Goal: Task Accomplishment & Management: Manage account settings

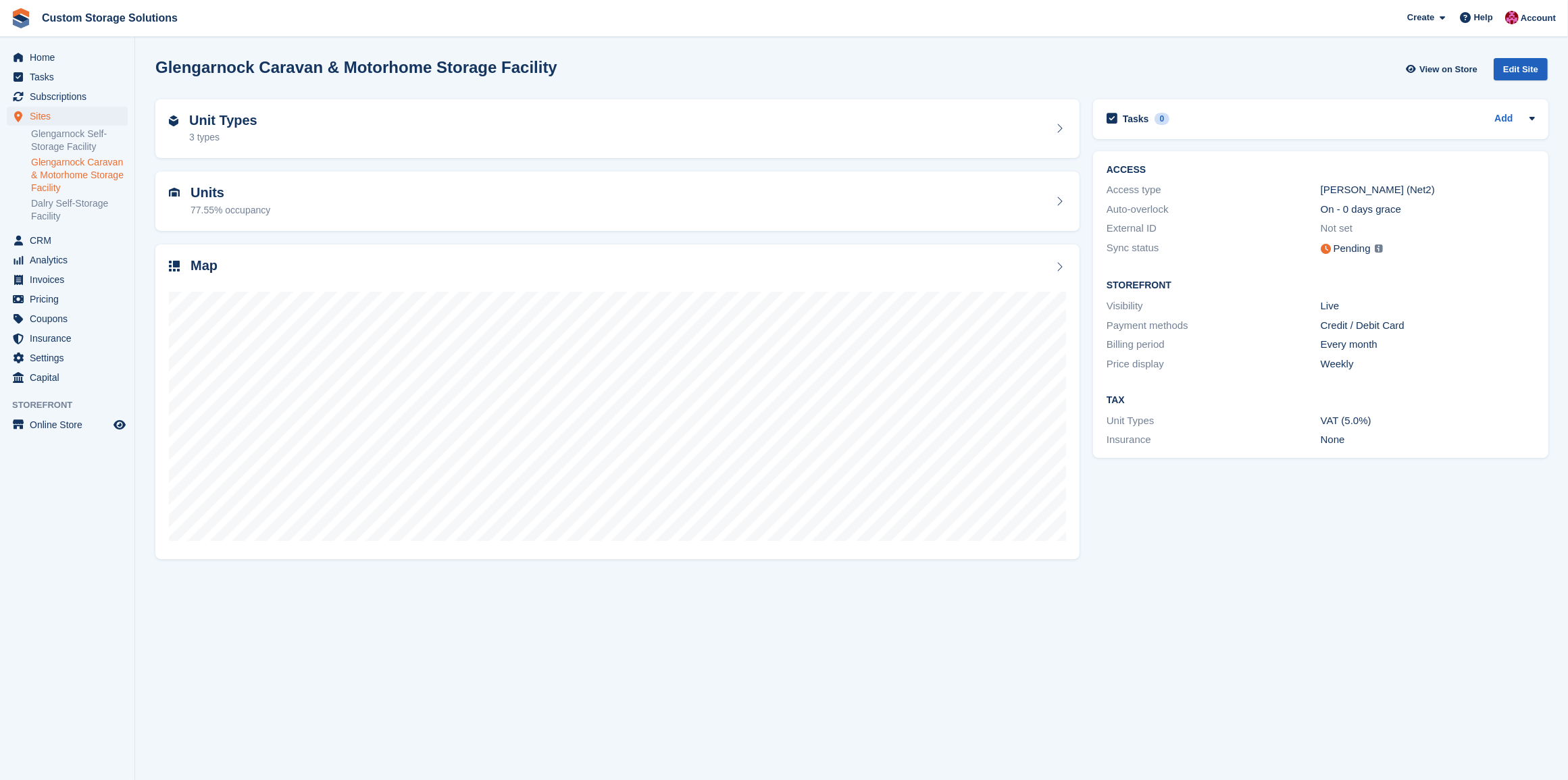
click at [1514, 64] on div "Edit Site" at bounding box center [1521, 69] width 54 height 22
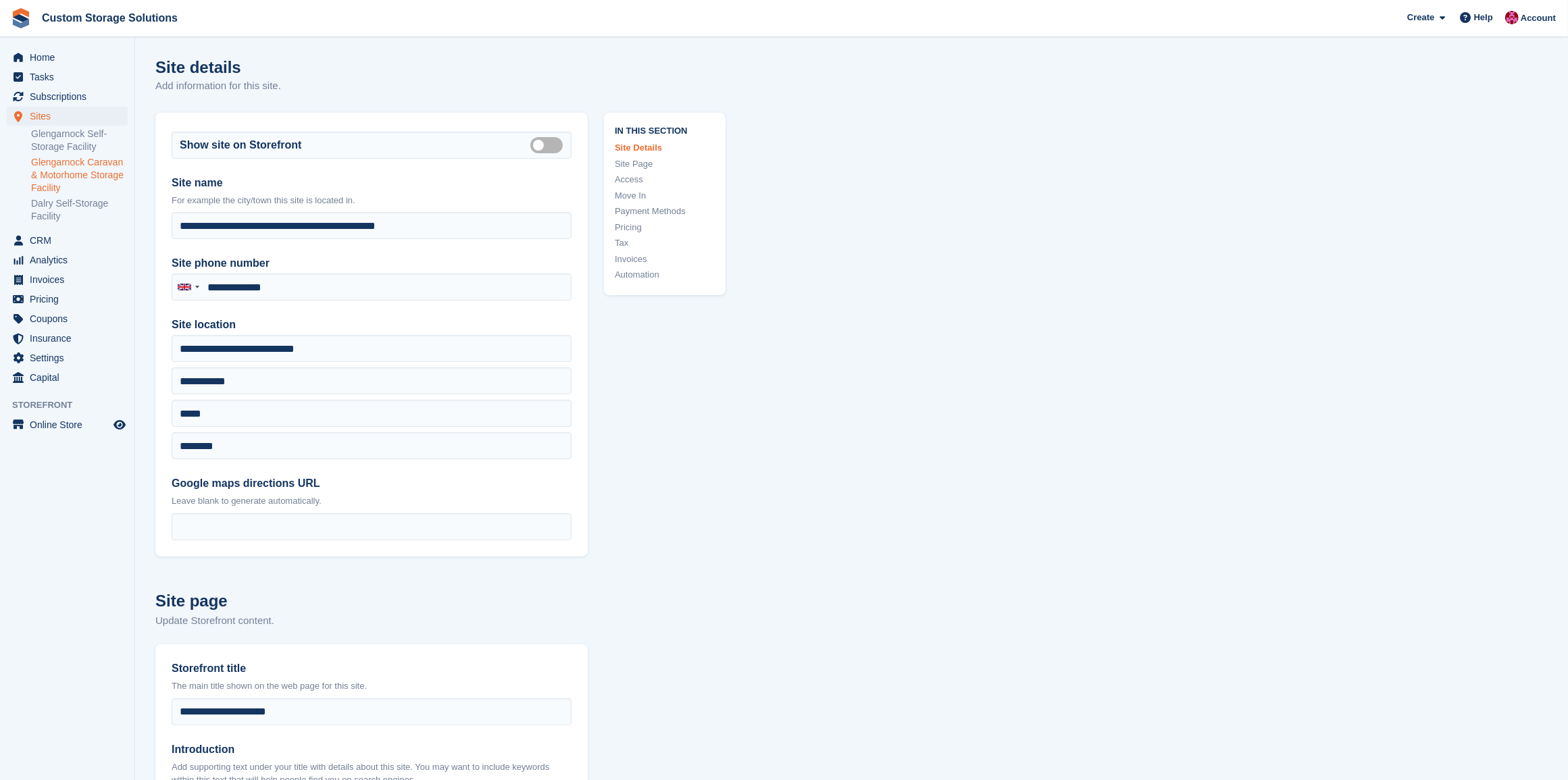
type input "**********"
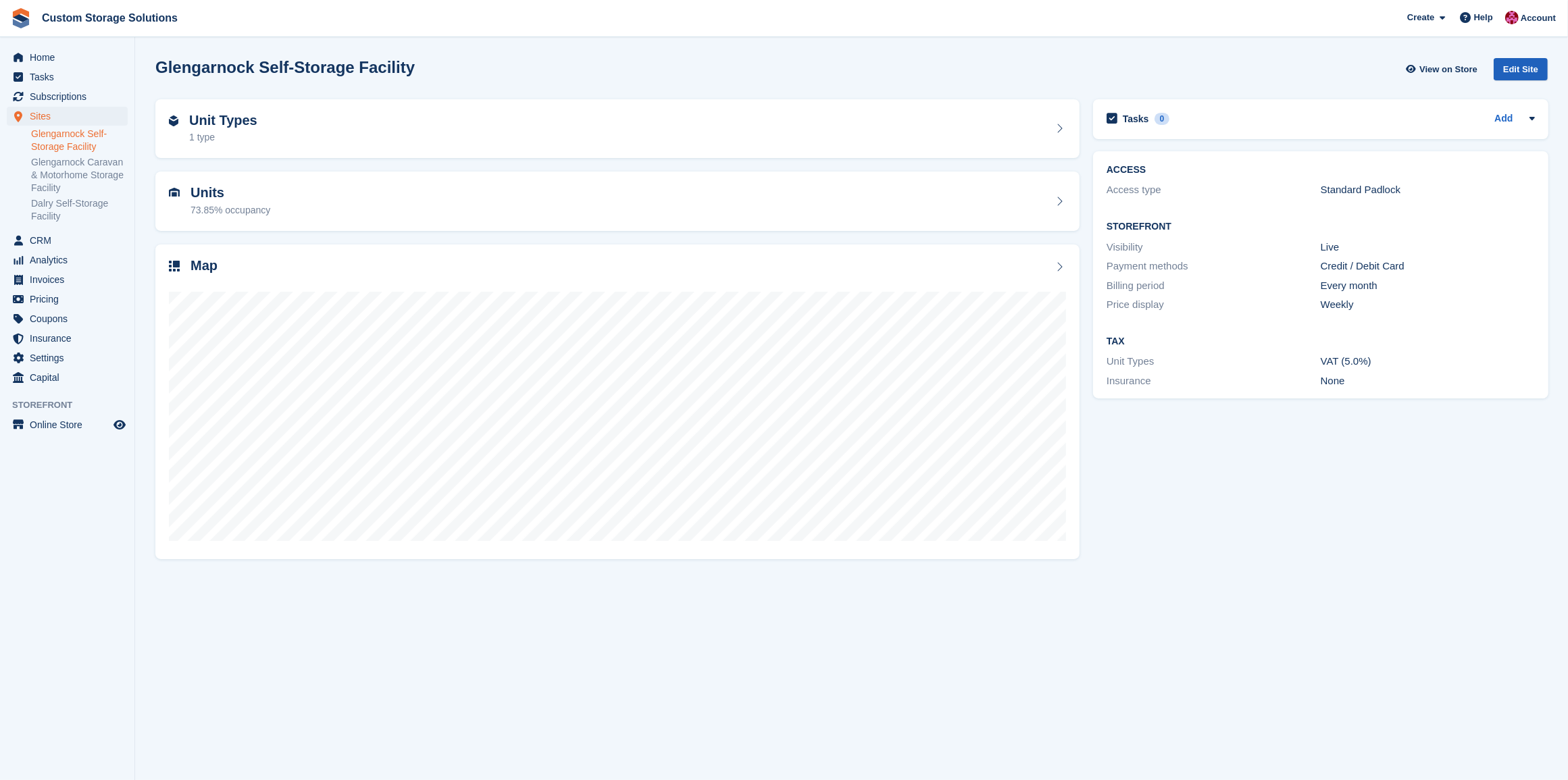
click at [1513, 69] on div "Edit Site" at bounding box center [1521, 69] width 54 height 22
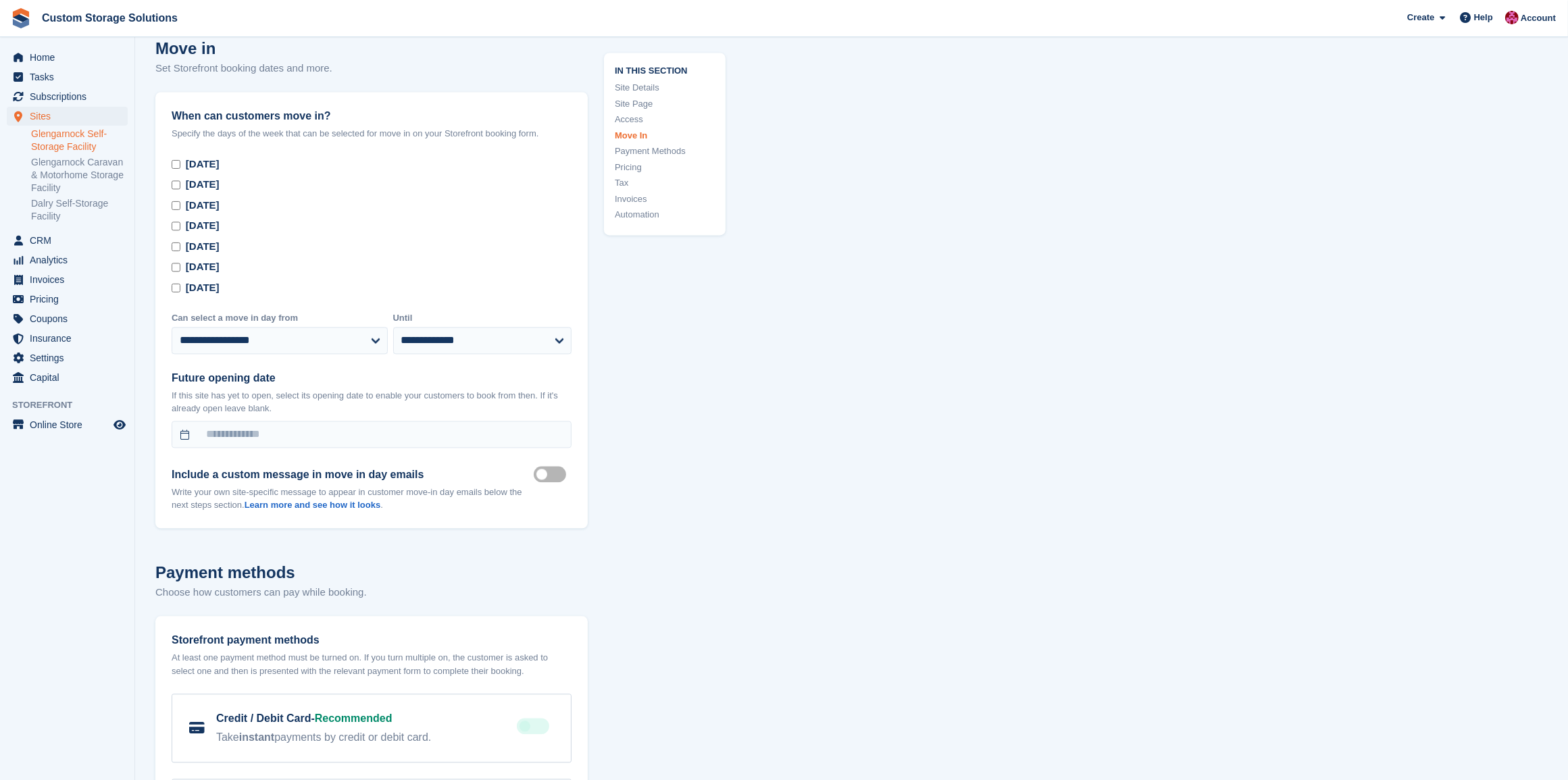
scroll to position [3717, 0]
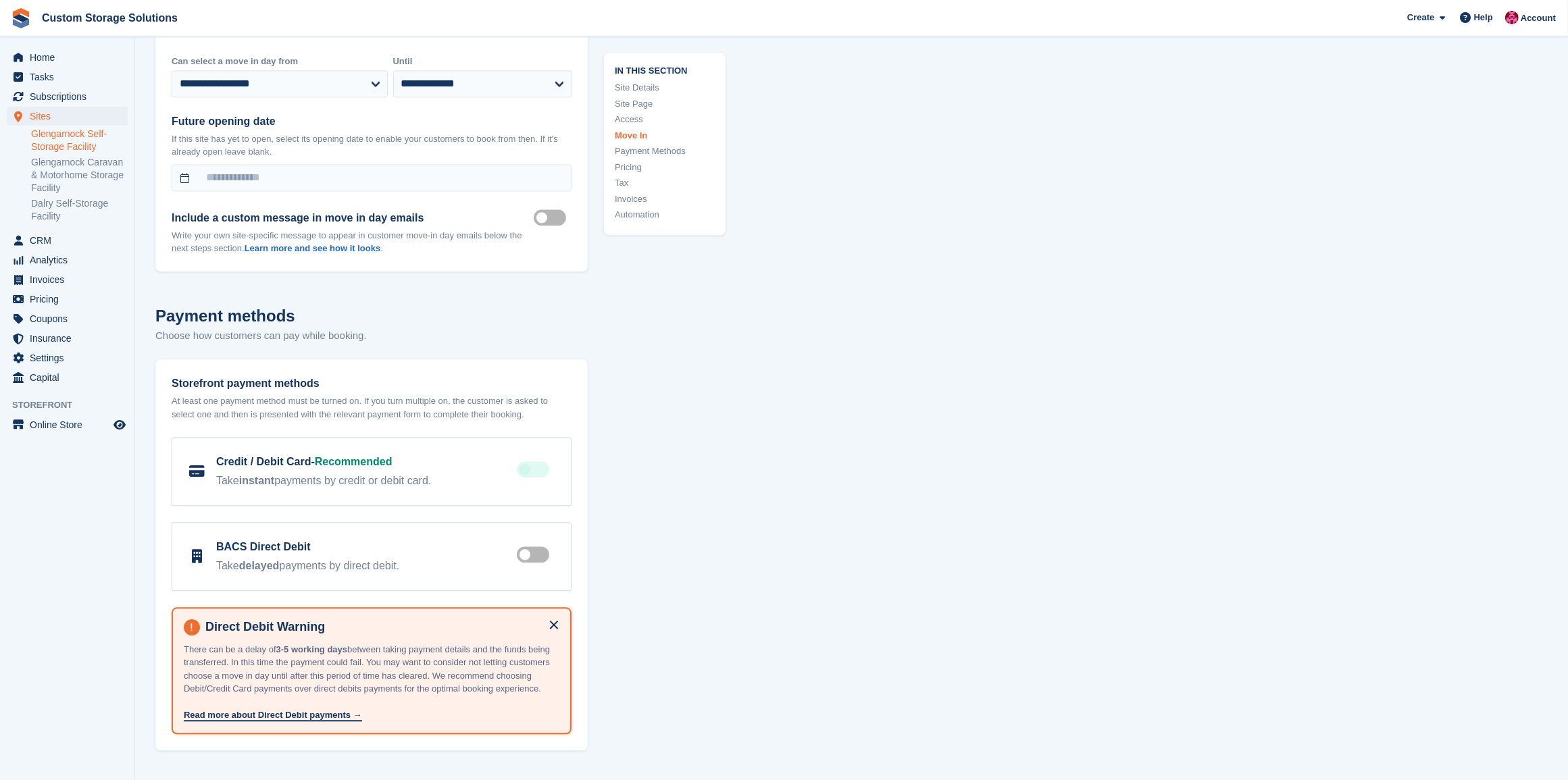
click at [546, 219] on label "Move in mailer custom message on" at bounding box center [552, 217] width 38 height 2
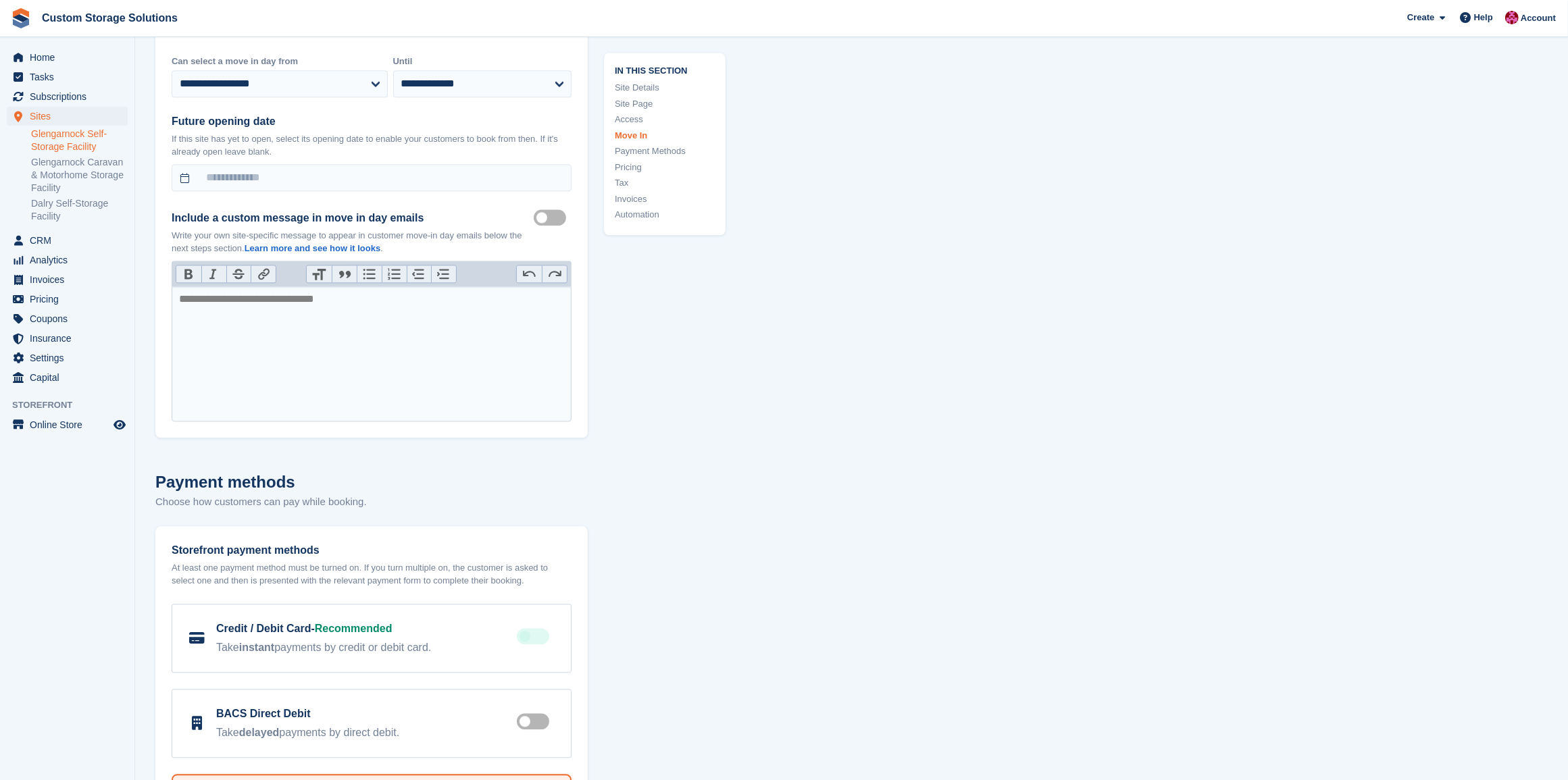
click at [543, 219] on label "Move in mailer custom message on" at bounding box center [552, 217] width 38 height 2
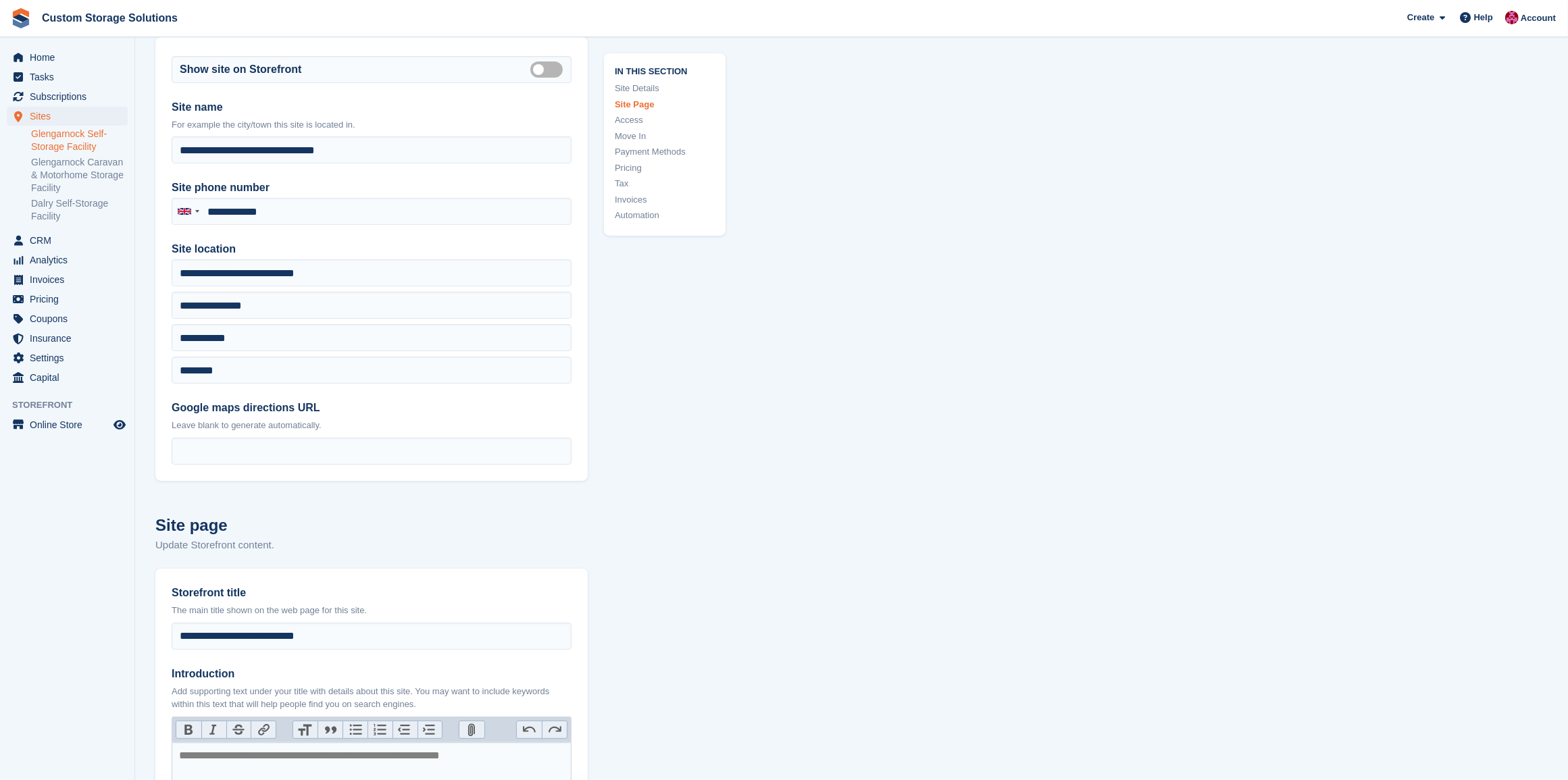
scroll to position [0, 0]
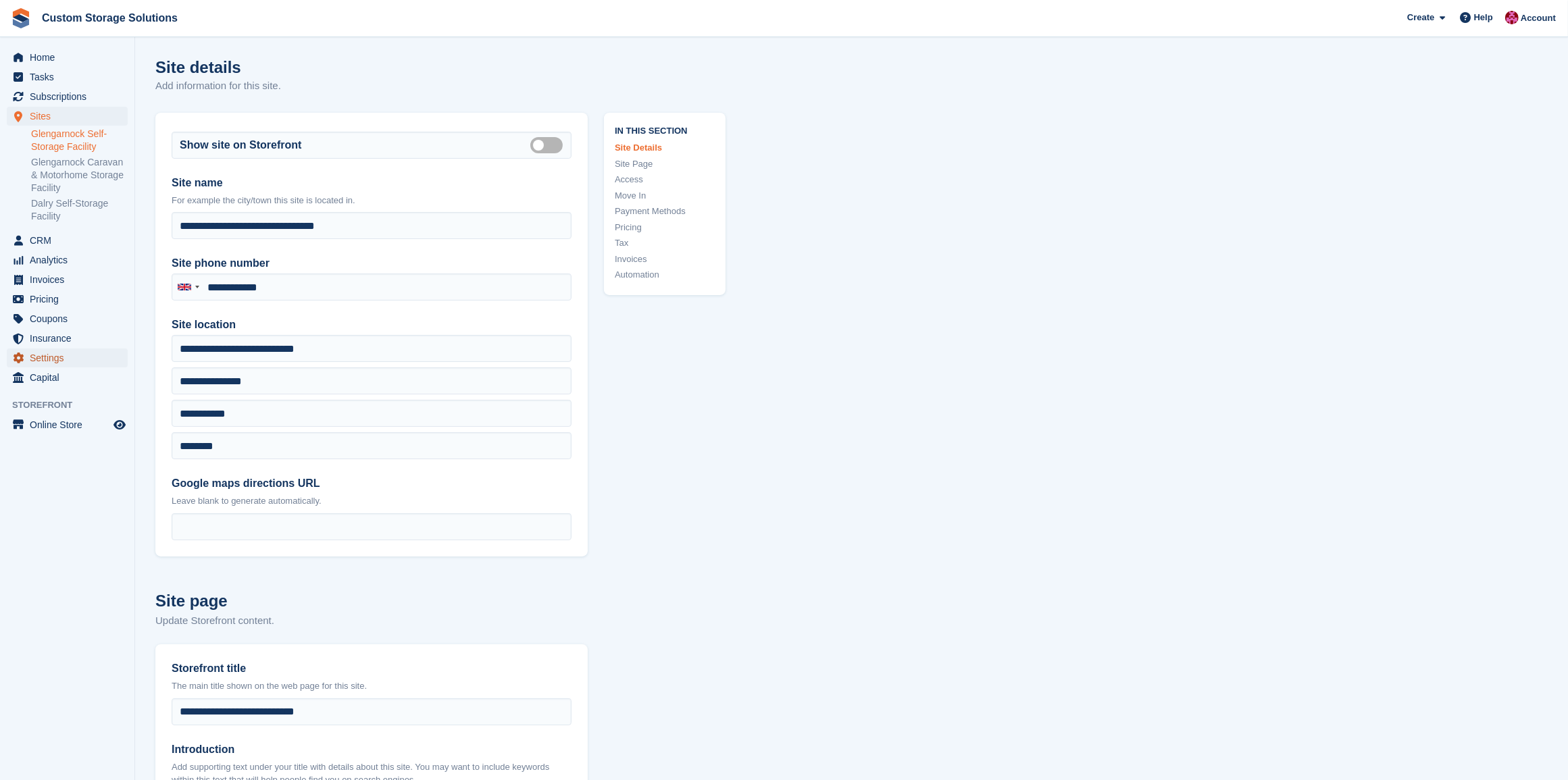
click at [82, 356] on span "Settings" at bounding box center [70, 358] width 82 height 19
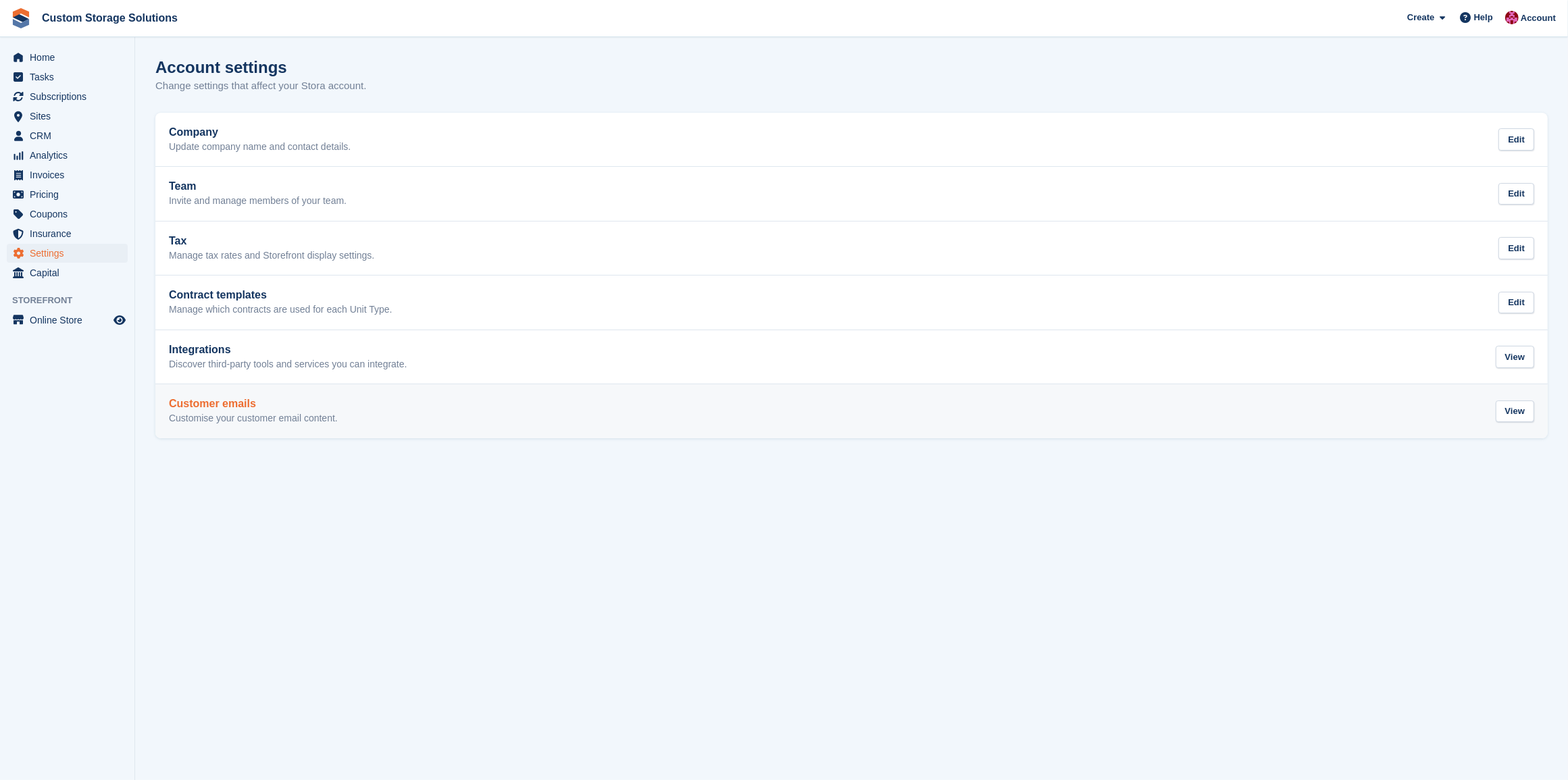
click at [361, 413] on div "Customer emails Customise your customer email content. View" at bounding box center [851, 411] width 1365 height 27
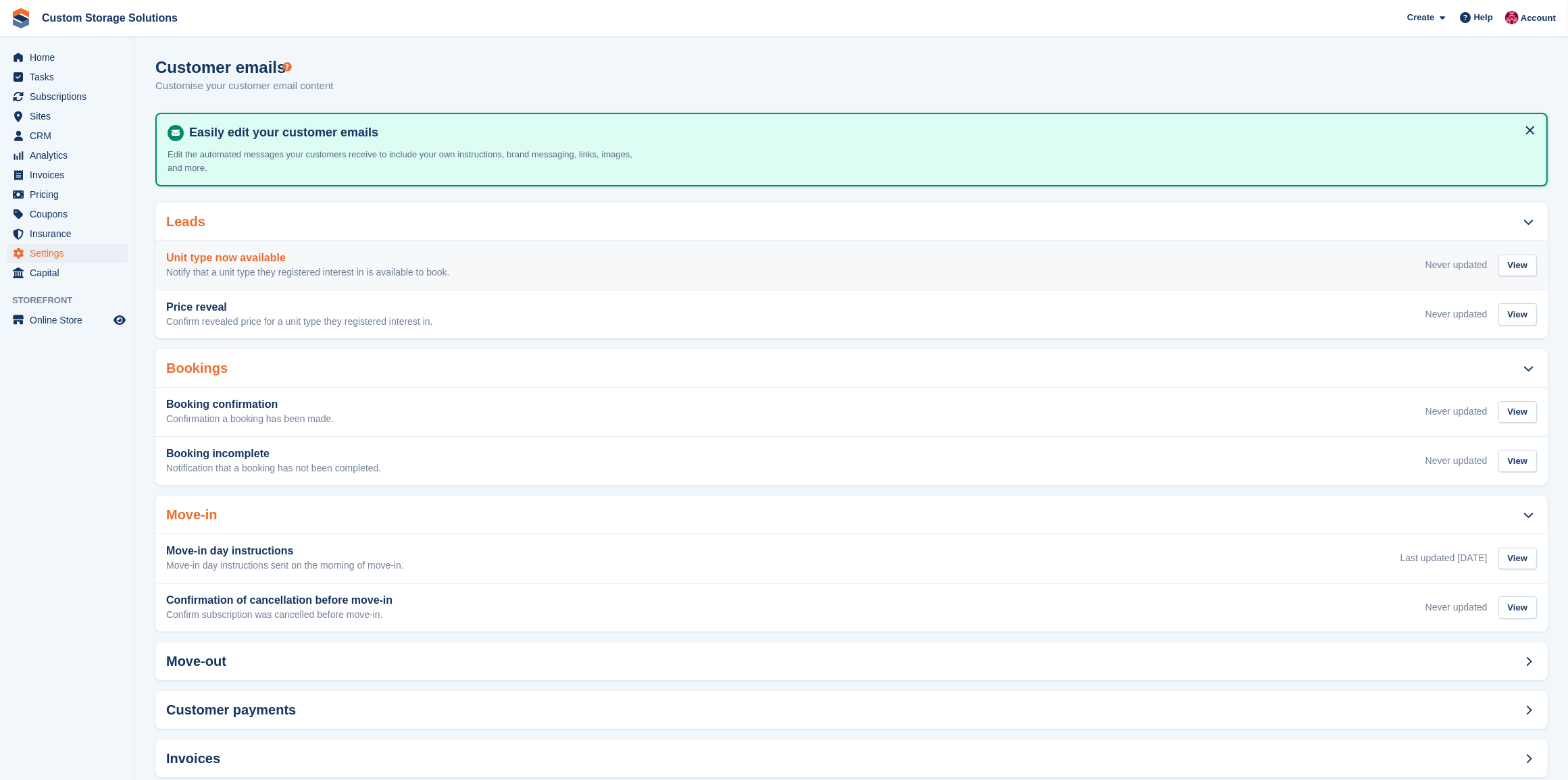
click at [963, 258] on div "Unit type now available Notify that a unit type they registered interest in is …" at bounding box center [851, 265] width 1371 height 27
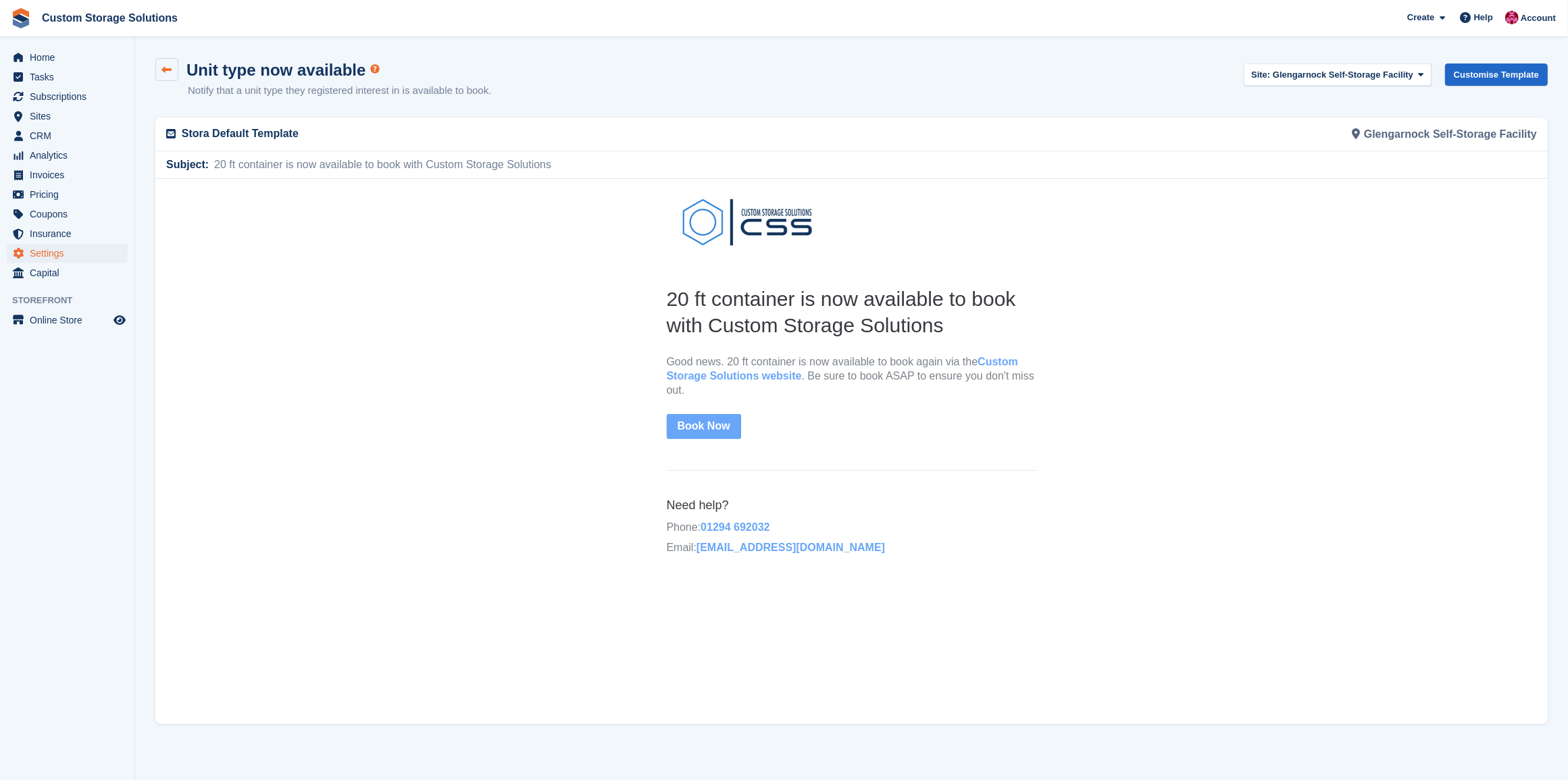
click at [167, 75] on link at bounding box center [167, 69] width 23 height 23
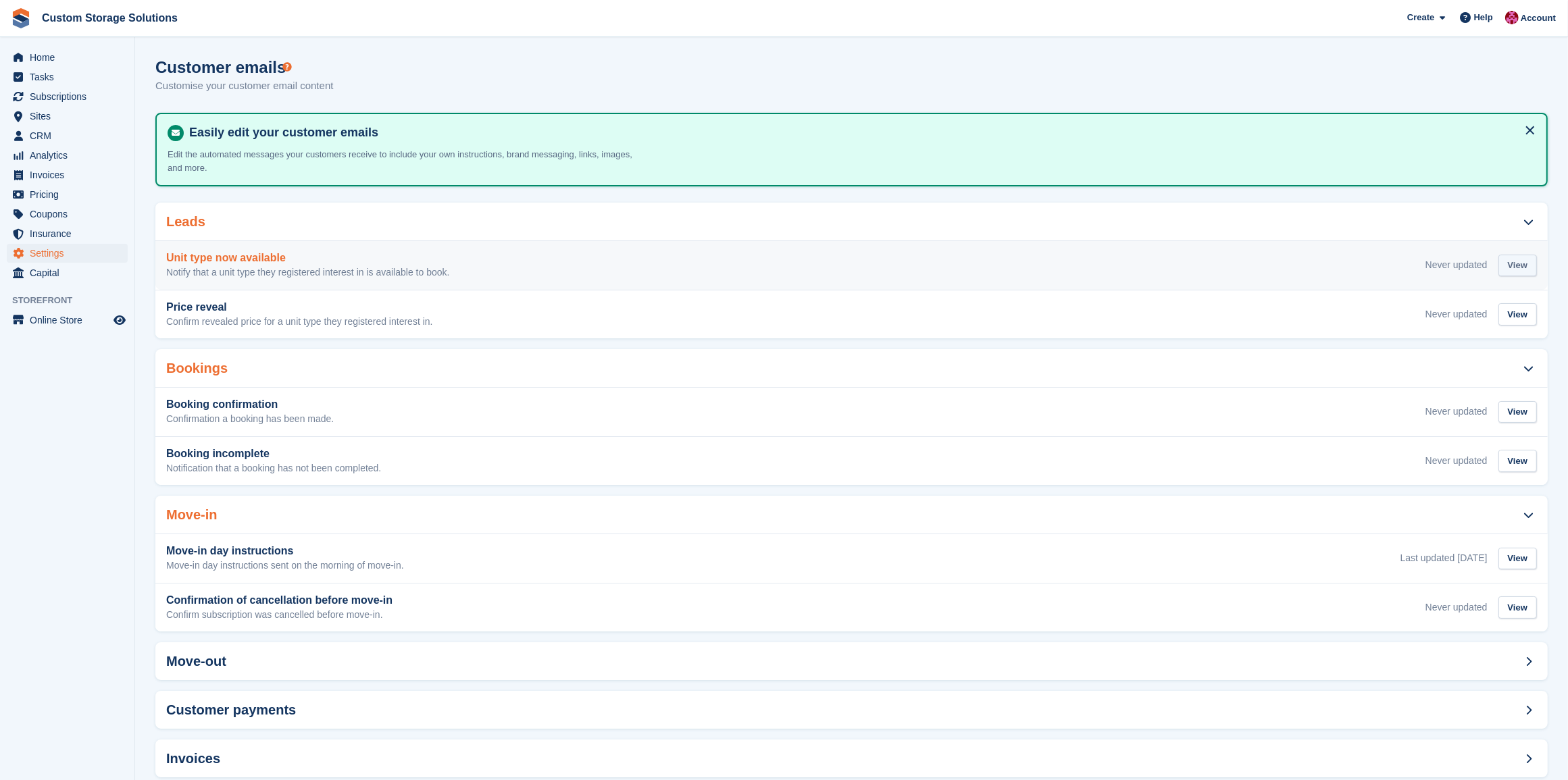
click at [1518, 268] on div "View" at bounding box center [1518, 266] width 39 height 22
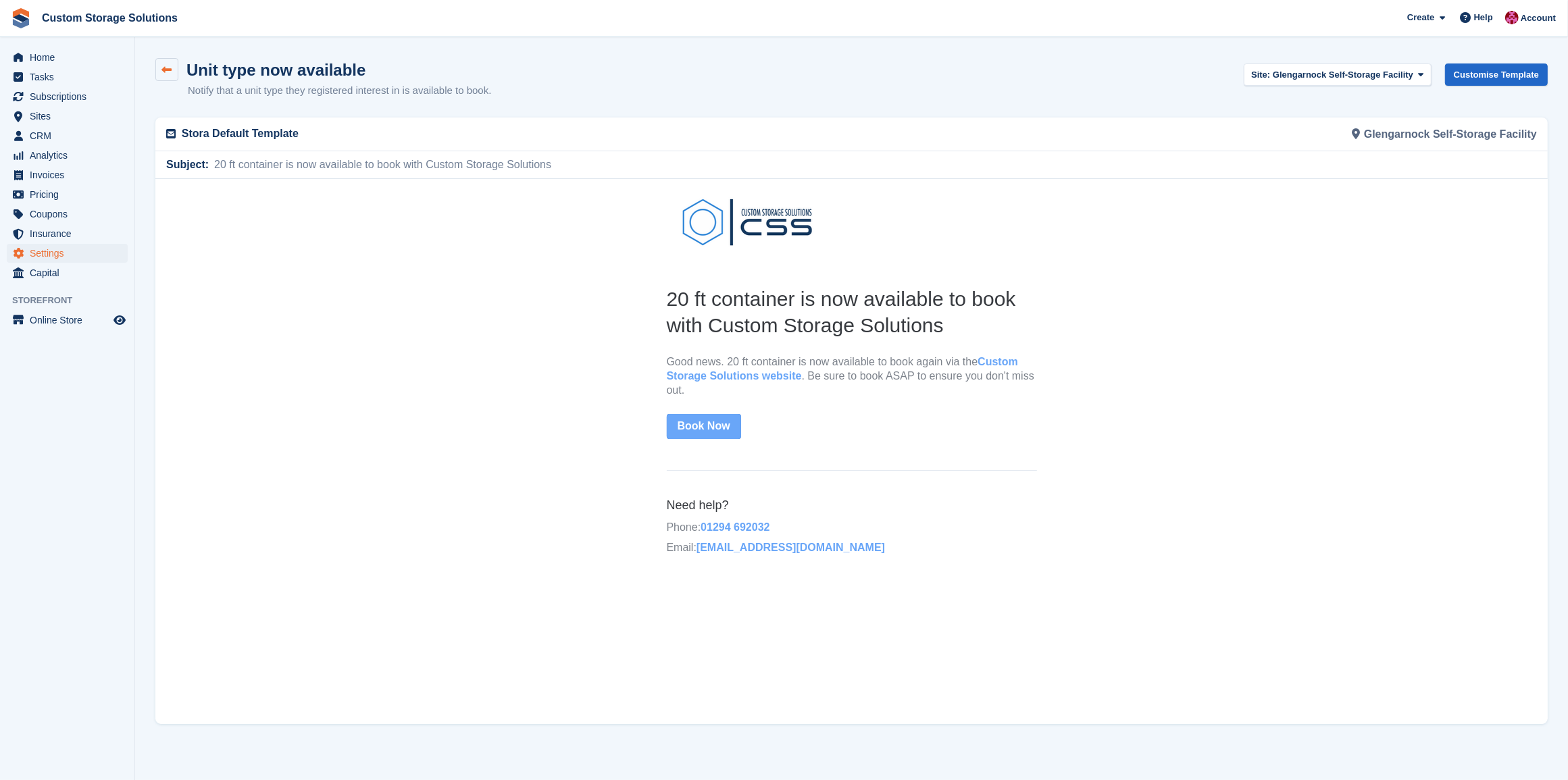
click at [164, 68] on icon at bounding box center [167, 69] width 10 height 10
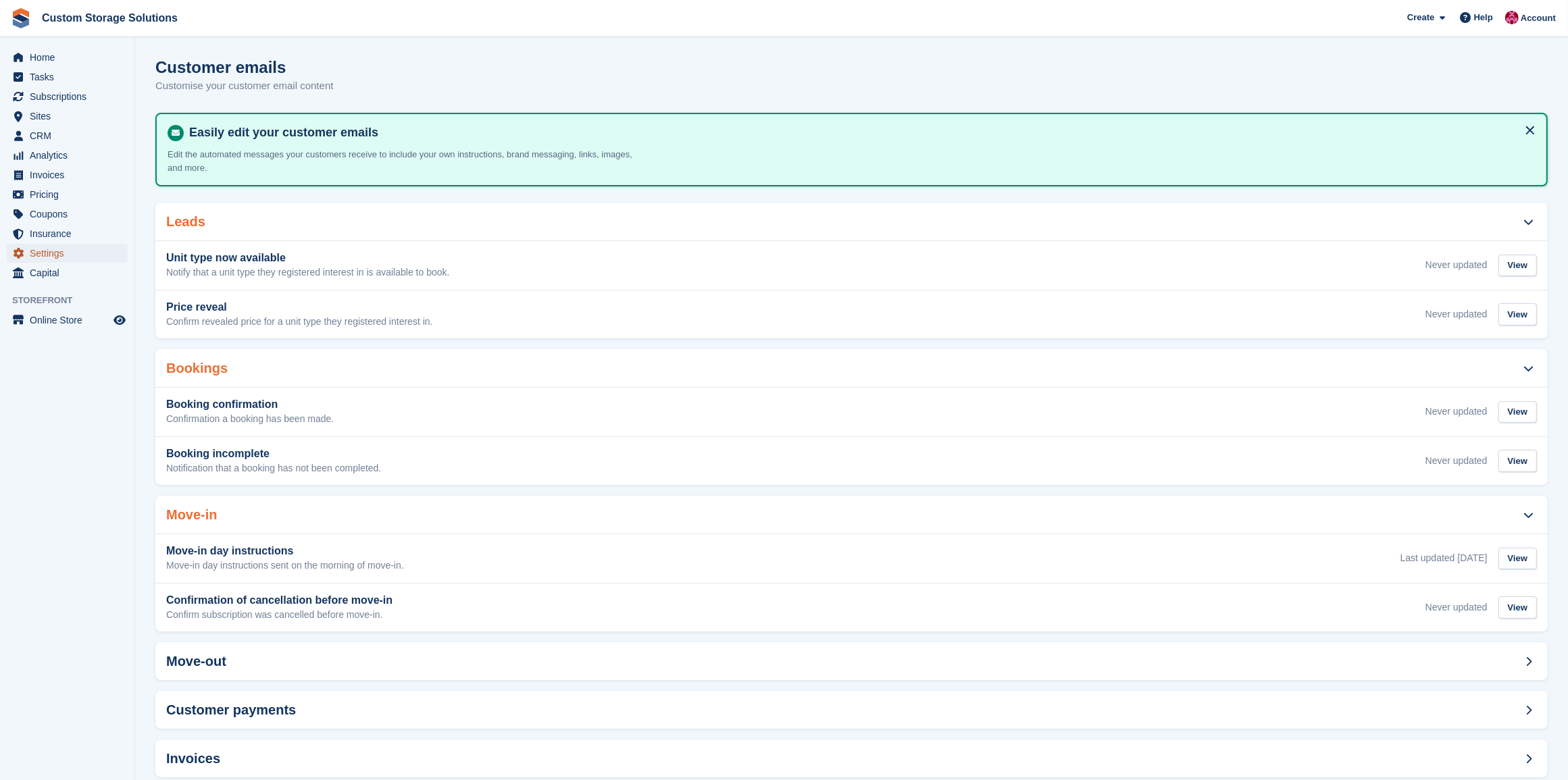
click at [61, 256] on span "Settings" at bounding box center [70, 253] width 82 height 19
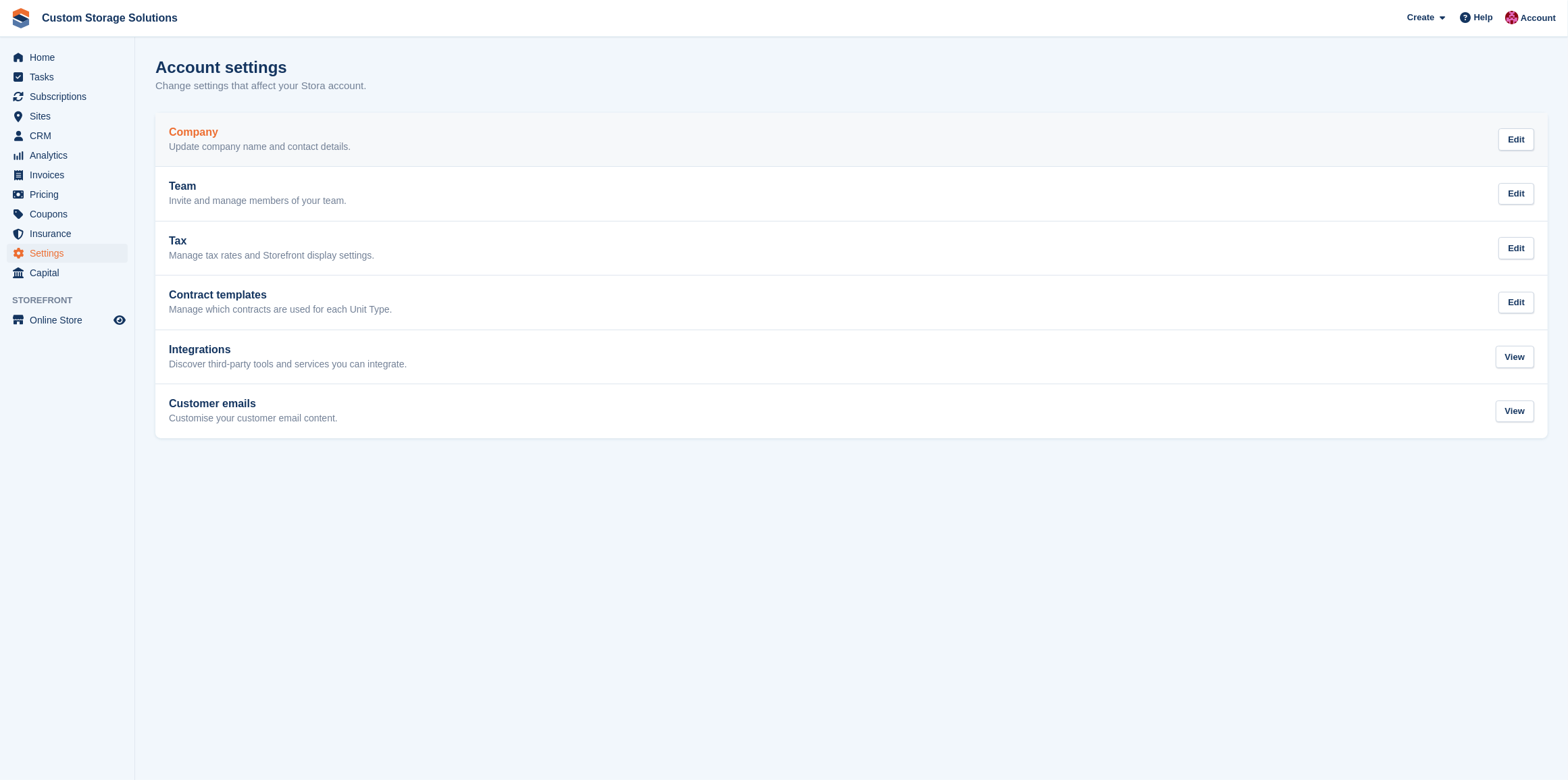
click at [404, 157] on link "Company Update company name and contact details. Edit" at bounding box center [851, 140] width 1392 height 54
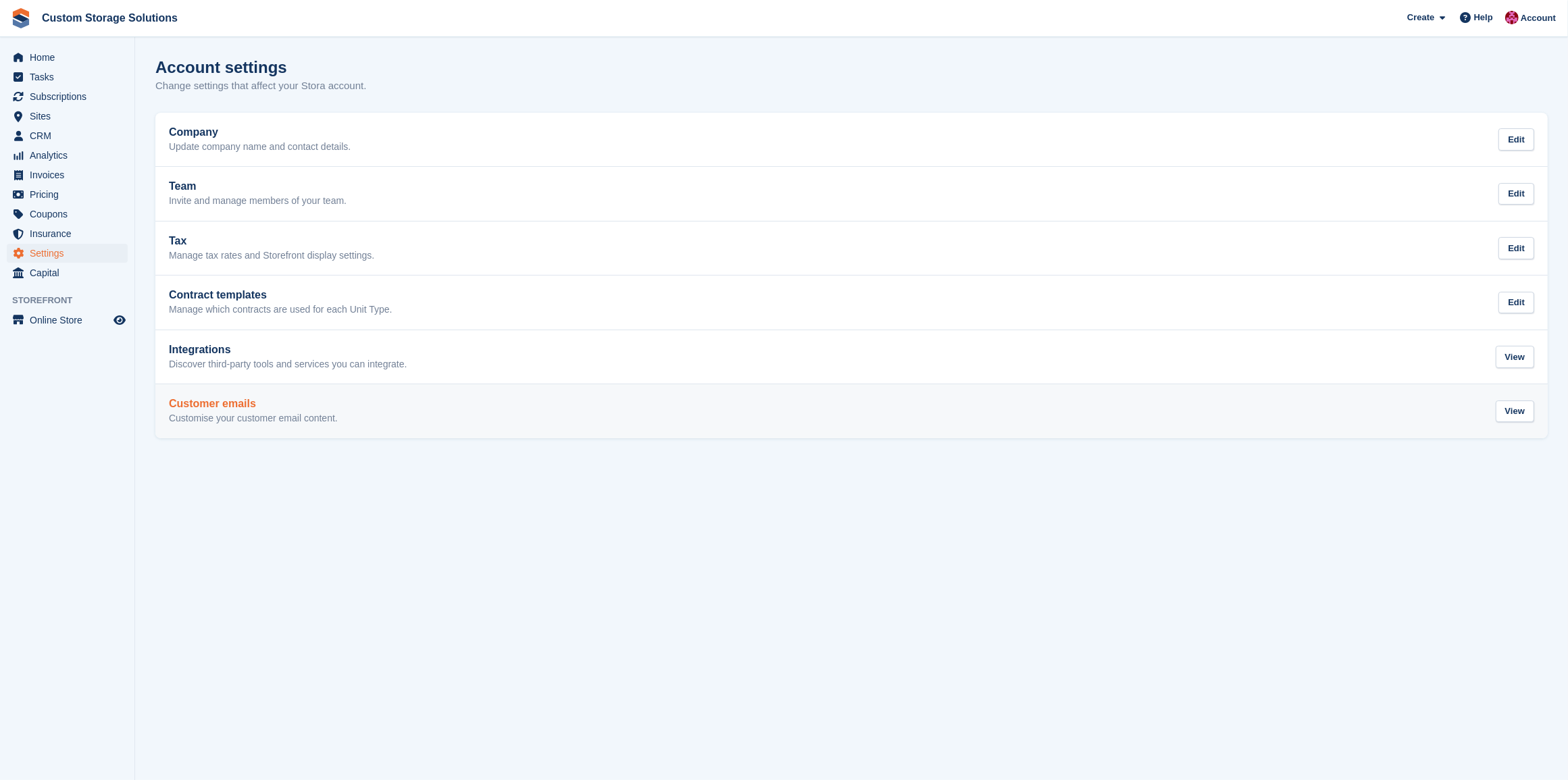
click at [299, 404] on h2 "Customer emails" at bounding box center [253, 404] width 169 height 12
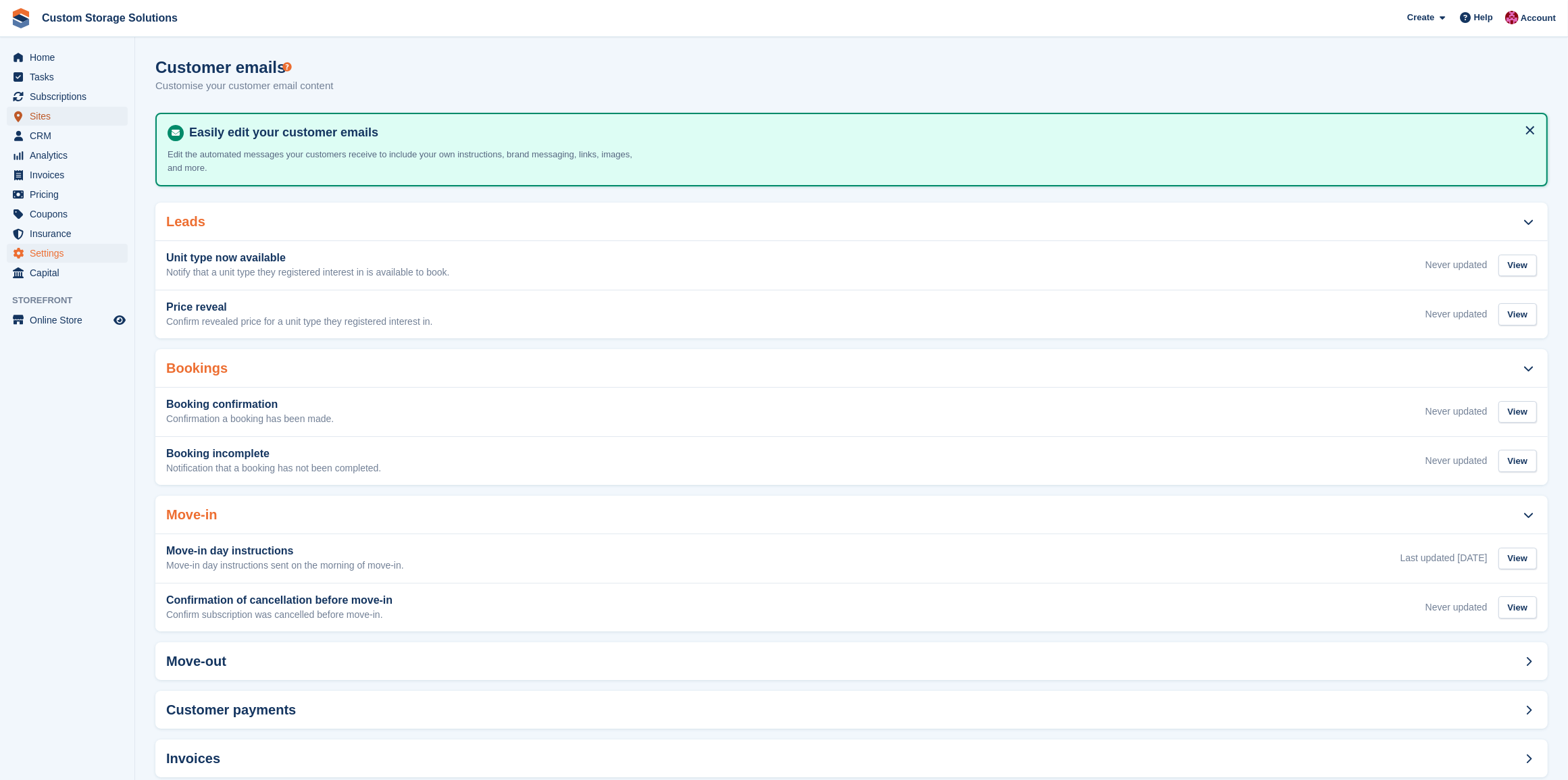
click at [95, 112] on span "Sites" at bounding box center [70, 116] width 82 height 19
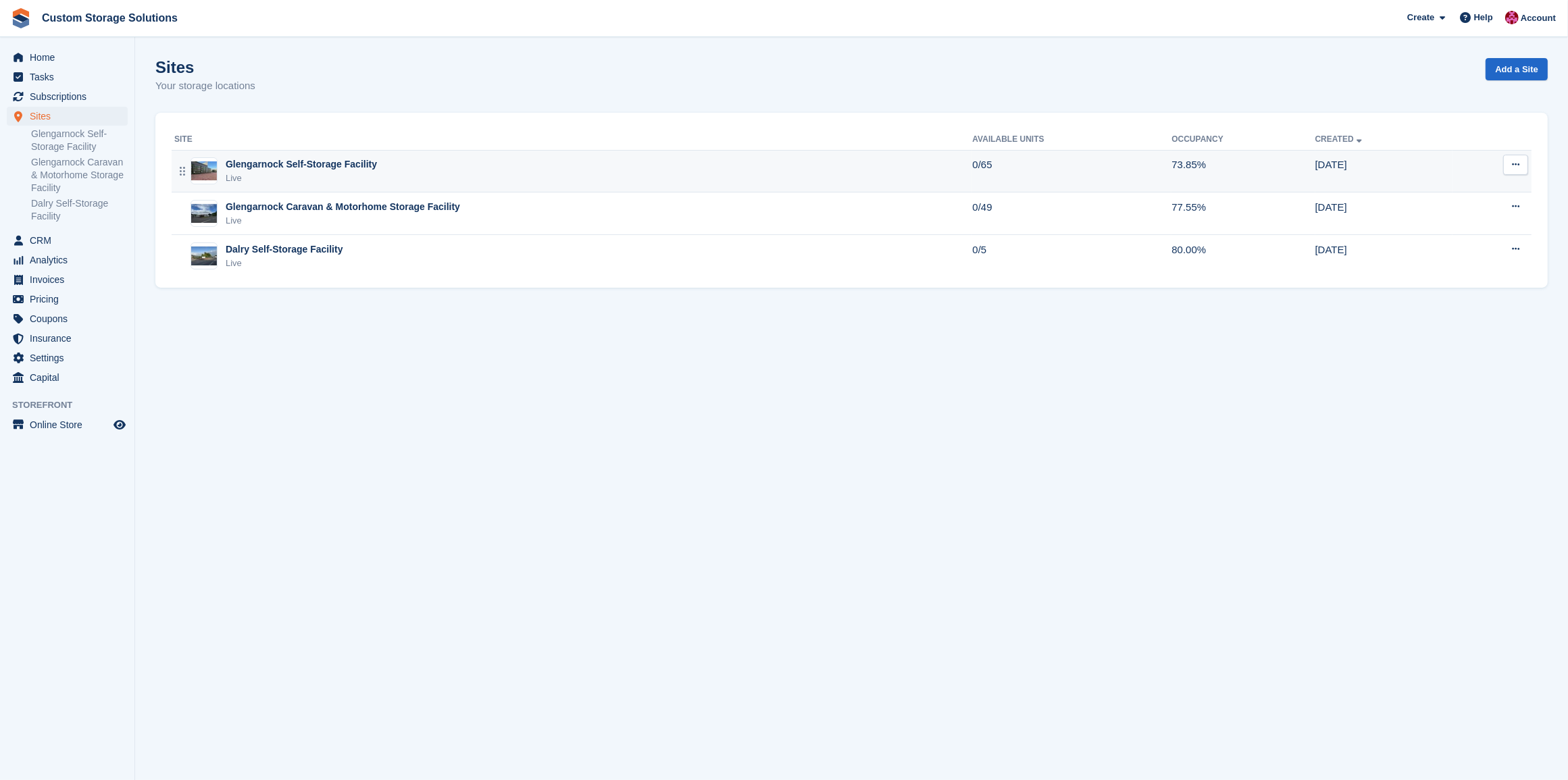
click at [904, 173] on div "Glengarnock Self-Storage Facility Live" at bounding box center [572, 171] width 797 height 28
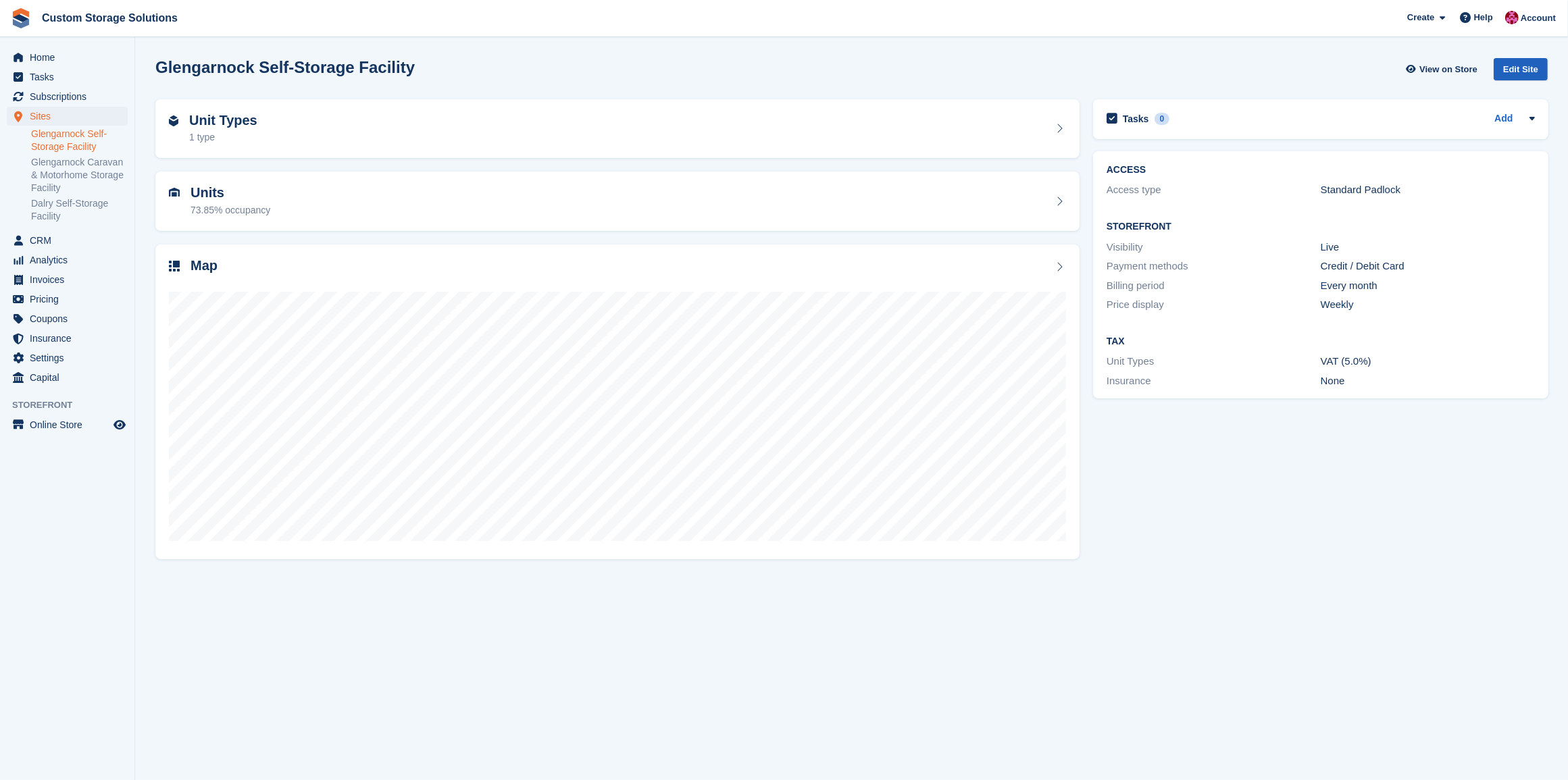
click at [1529, 65] on div "Edit Site" at bounding box center [1521, 69] width 54 height 22
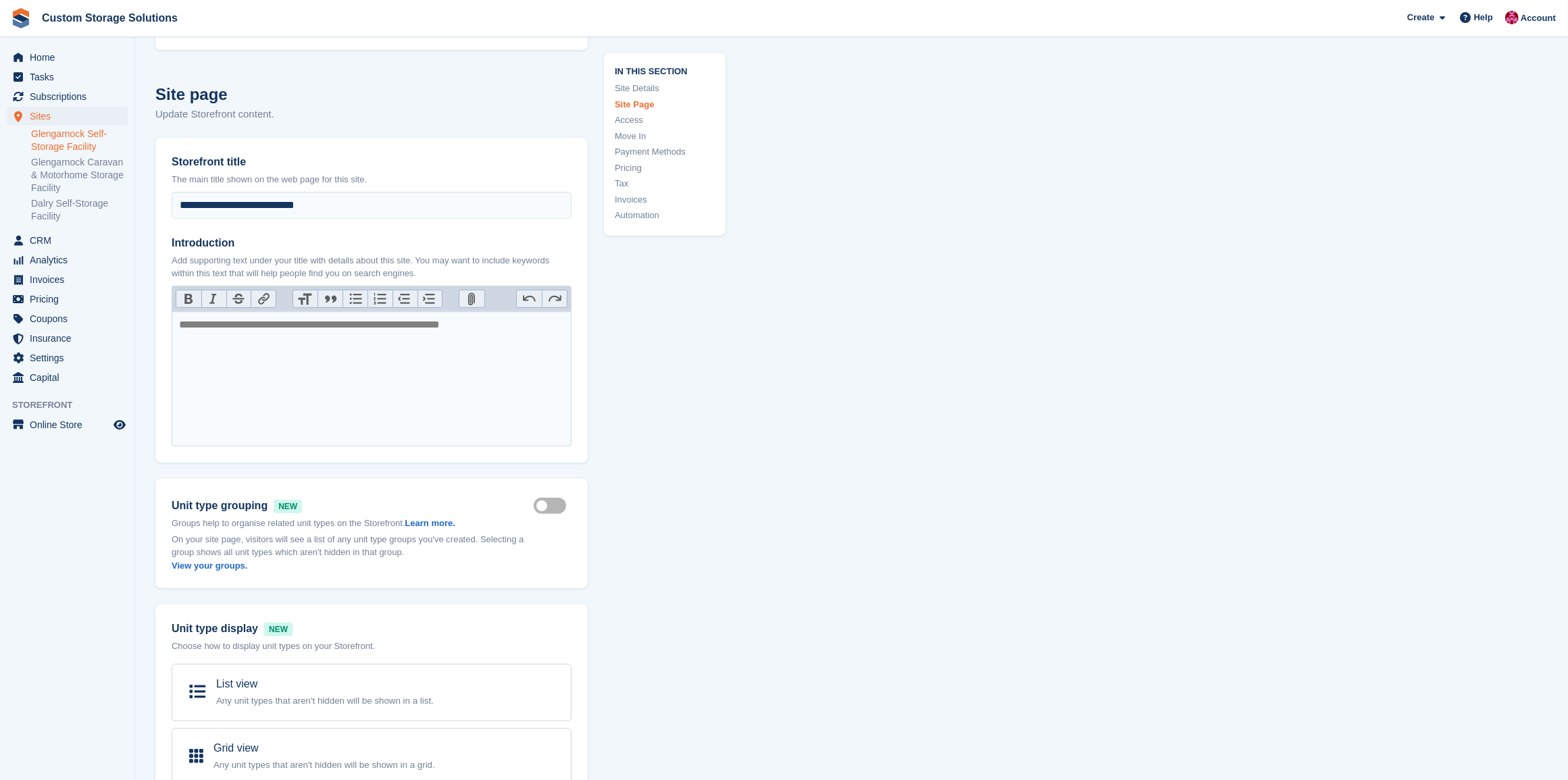
type input "**********"
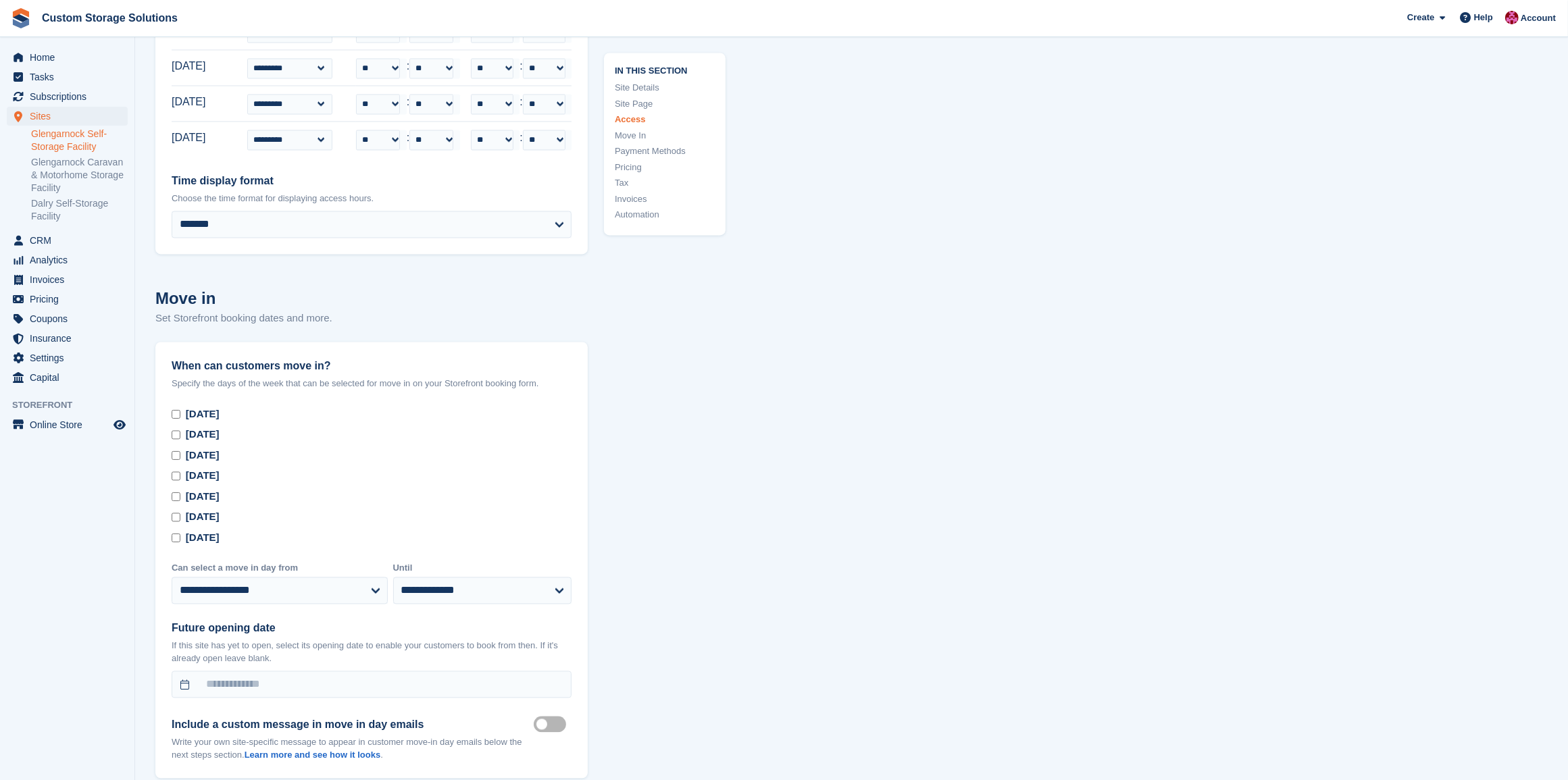
scroll to position [2787, 0]
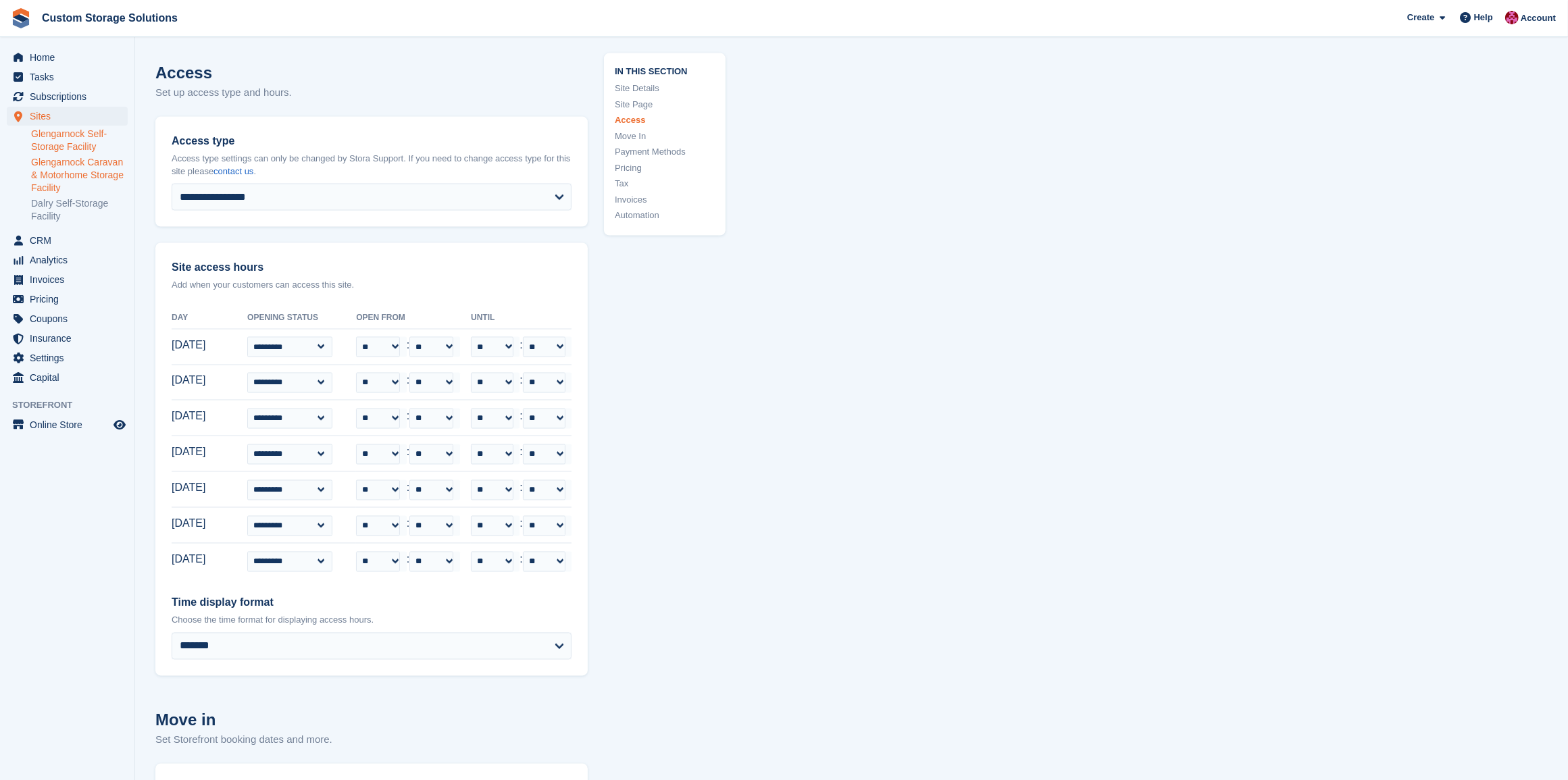
click at [89, 183] on link "Glengarnock Caravan & Motorhome Storage Facility" at bounding box center [80, 175] width 96 height 39
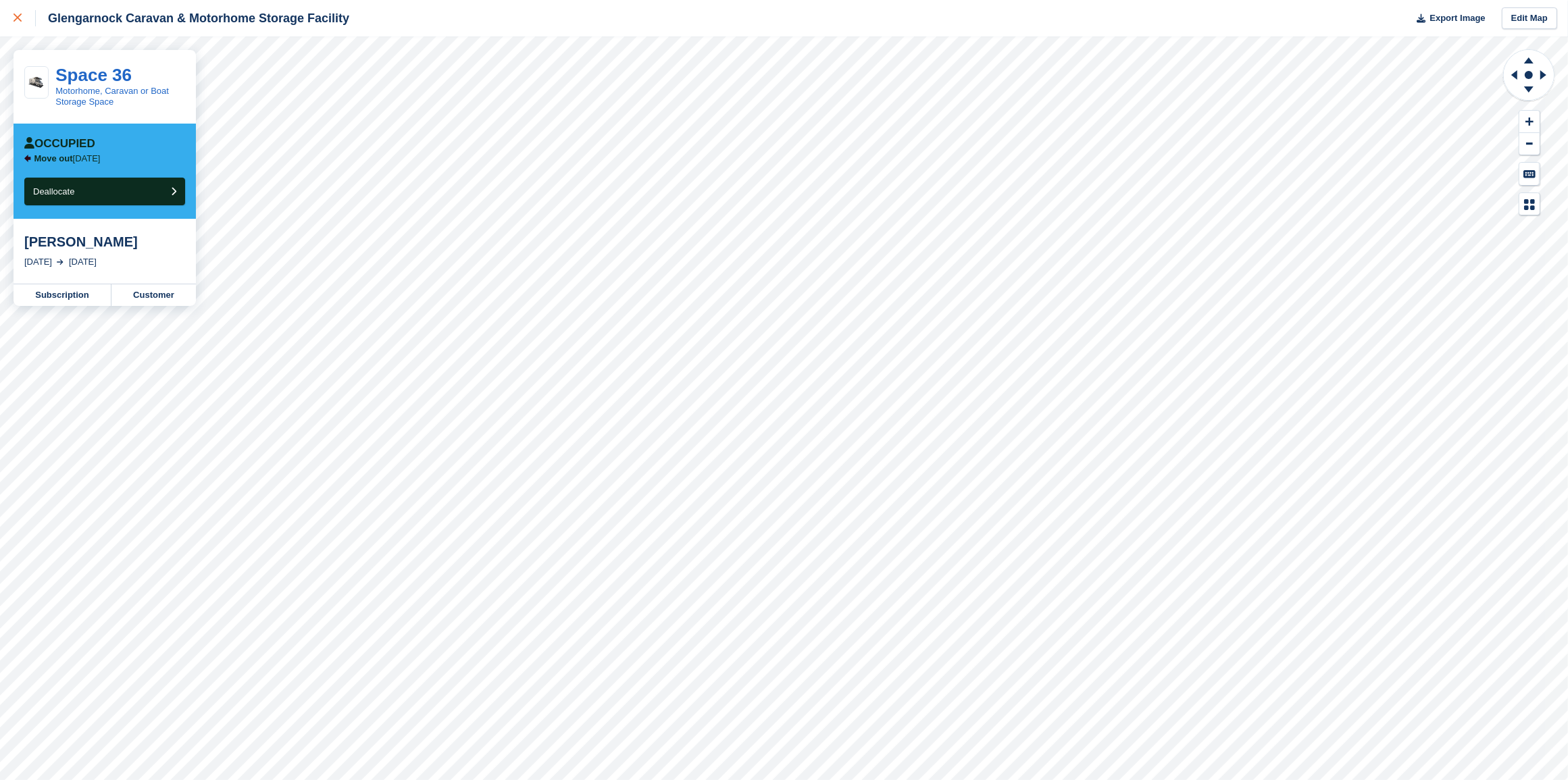
click at [21, 20] on div at bounding box center [25, 19] width 22 height 17
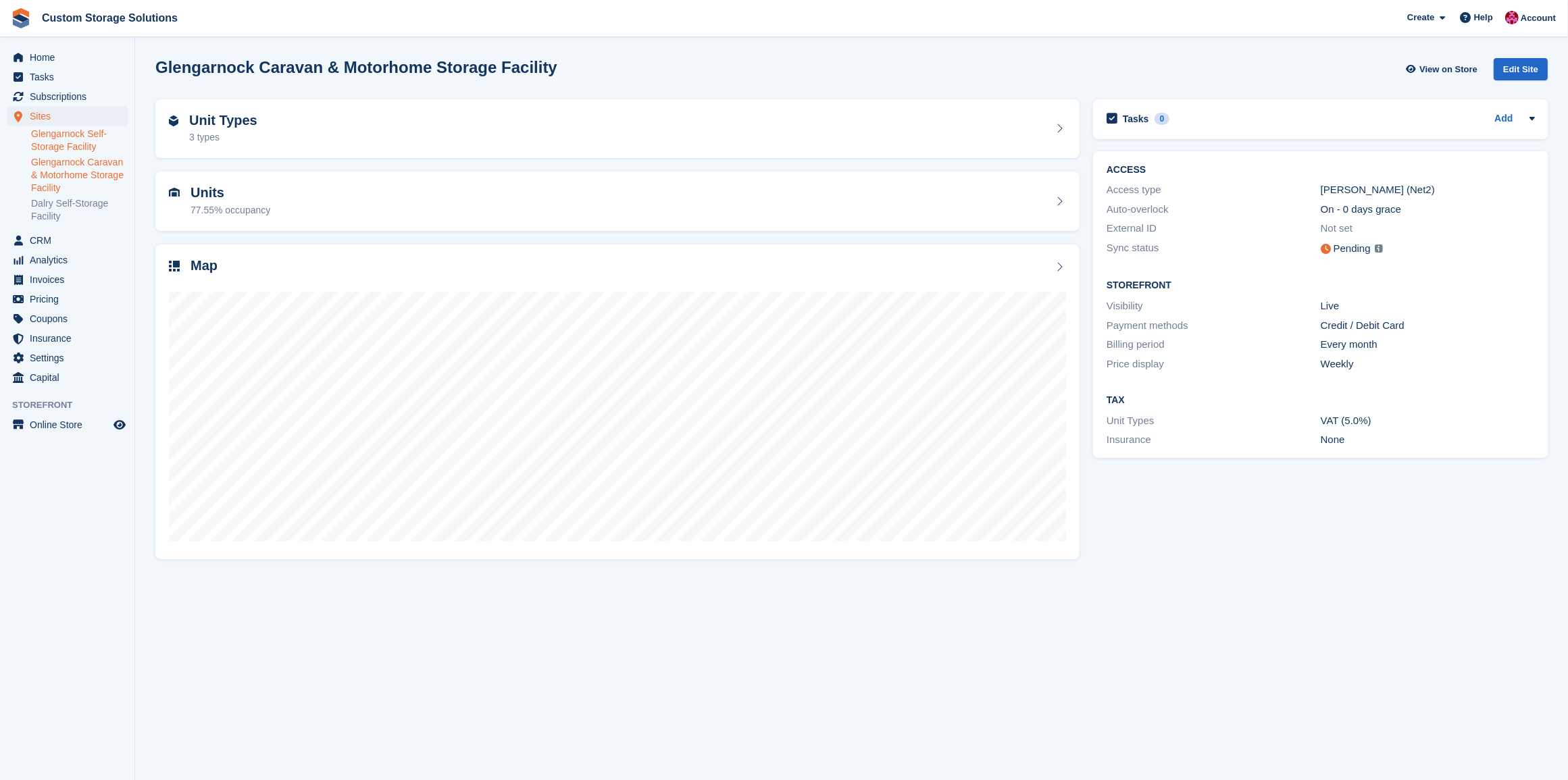
click at [79, 146] on link "Glengarnock Self-Storage Facility" at bounding box center [80, 141] width 96 height 26
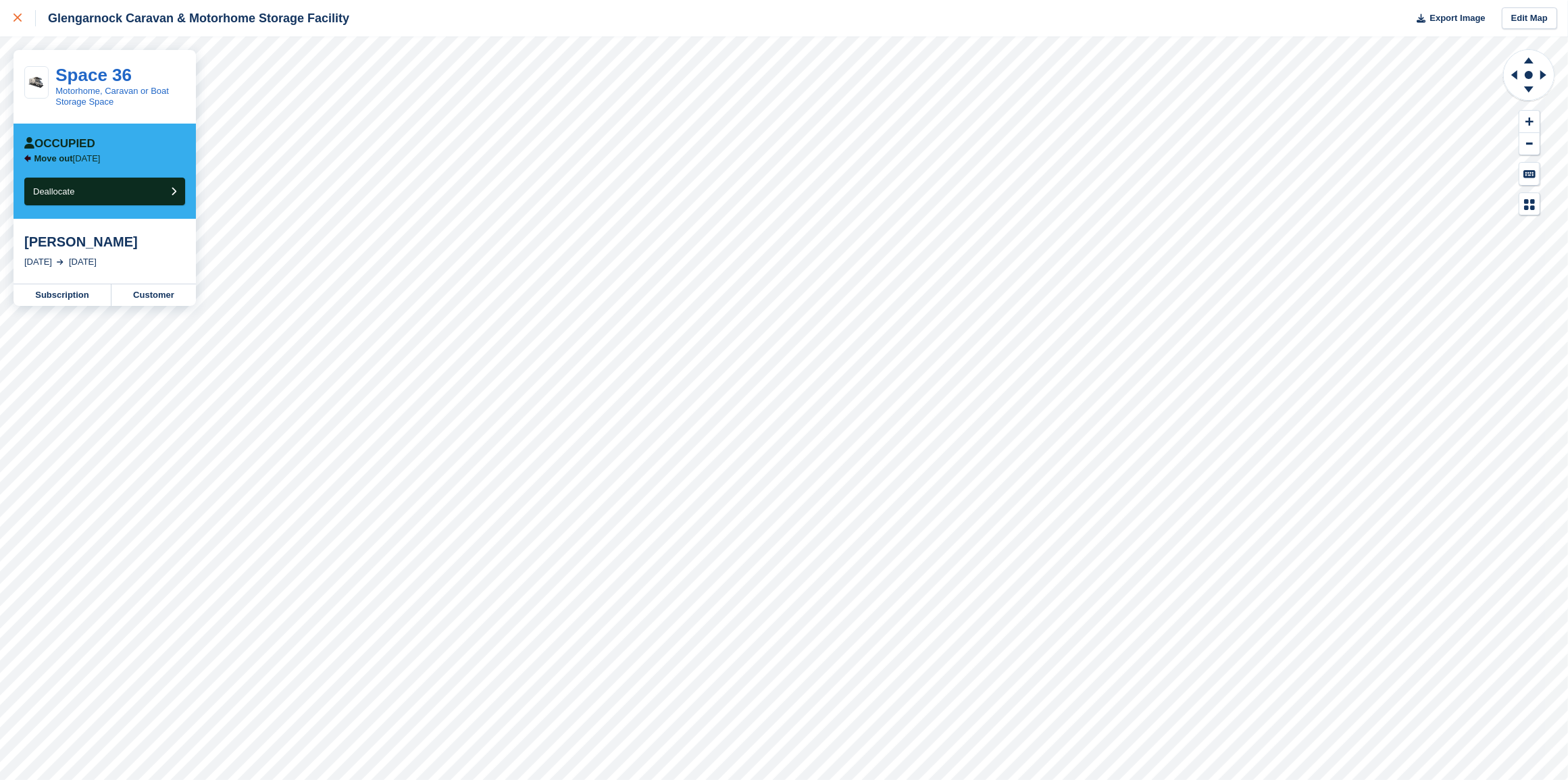
click at [21, 20] on div at bounding box center [25, 19] width 22 height 17
click at [16, 19] on icon at bounding box center [18, 18] width 8 height 8
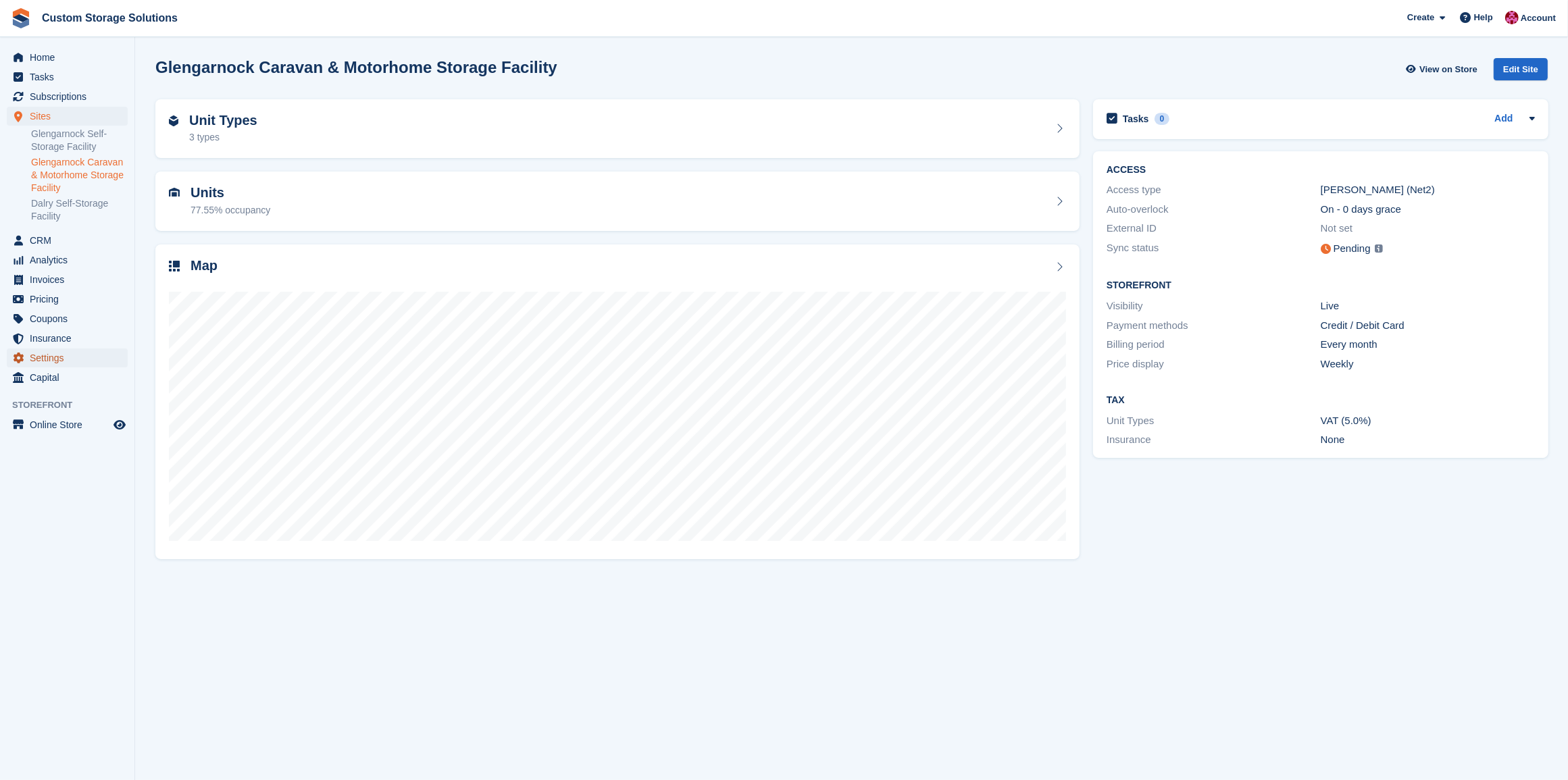
click at [56, 356] on span "Settings" at bounding box center [70, 358] width 82 height 19
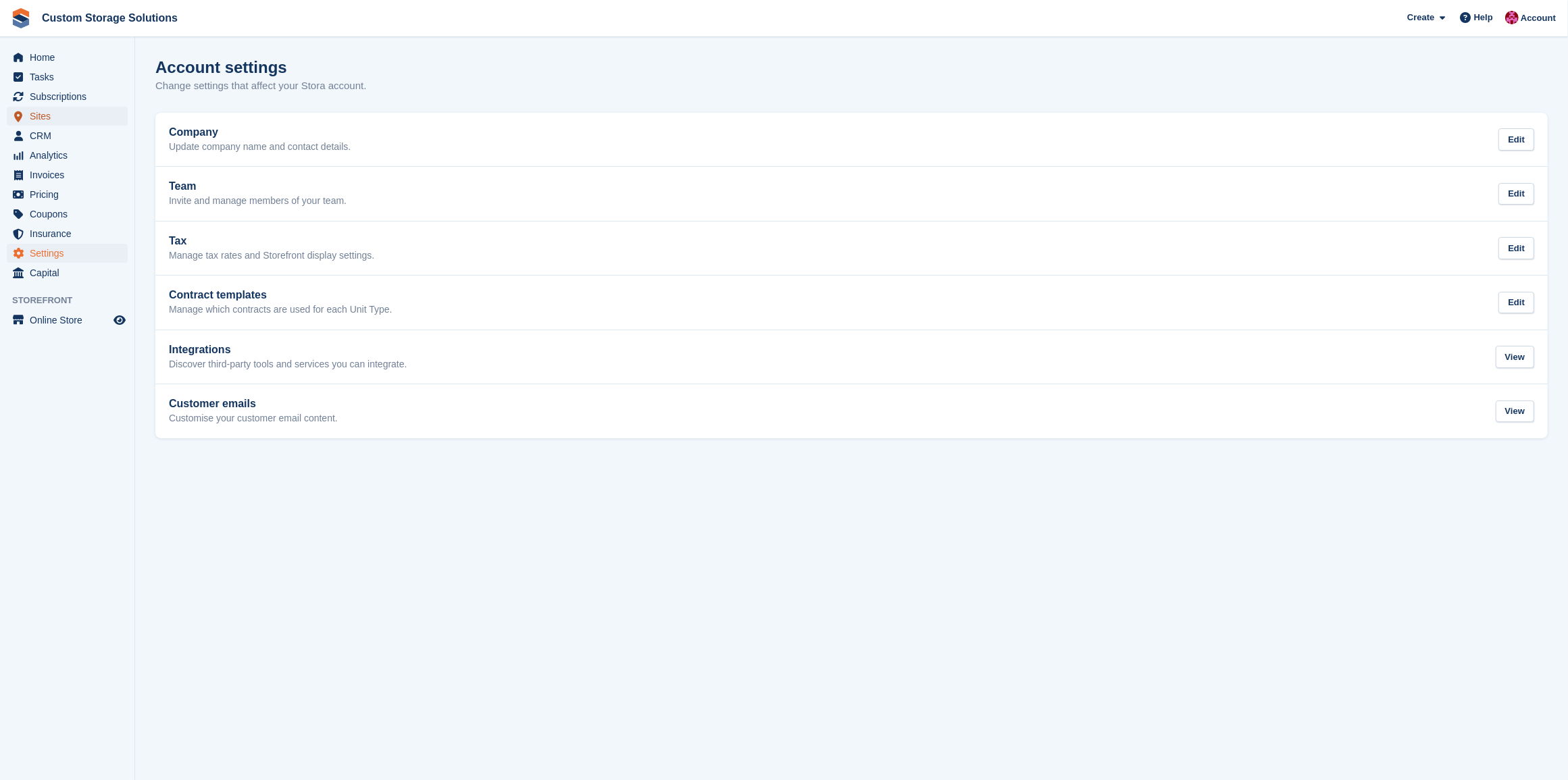
click at [53, 115] on span "Sites" at bounding box center [70, 116] width 82 height 19
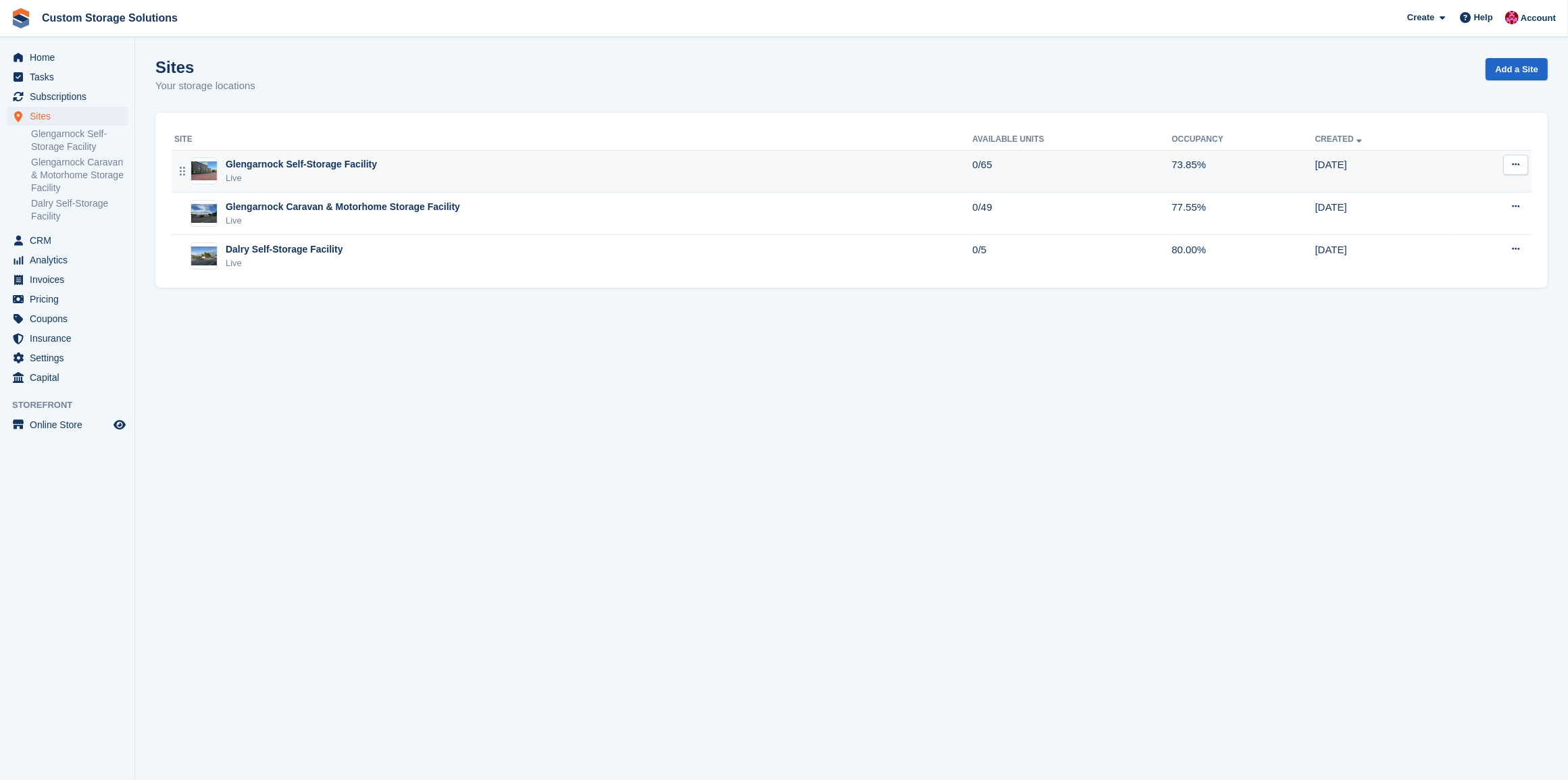
click at [558, 169] on div "Glengarnock Self-Storage Facility Live" at bounding box center [572, 171] width 797 height 28
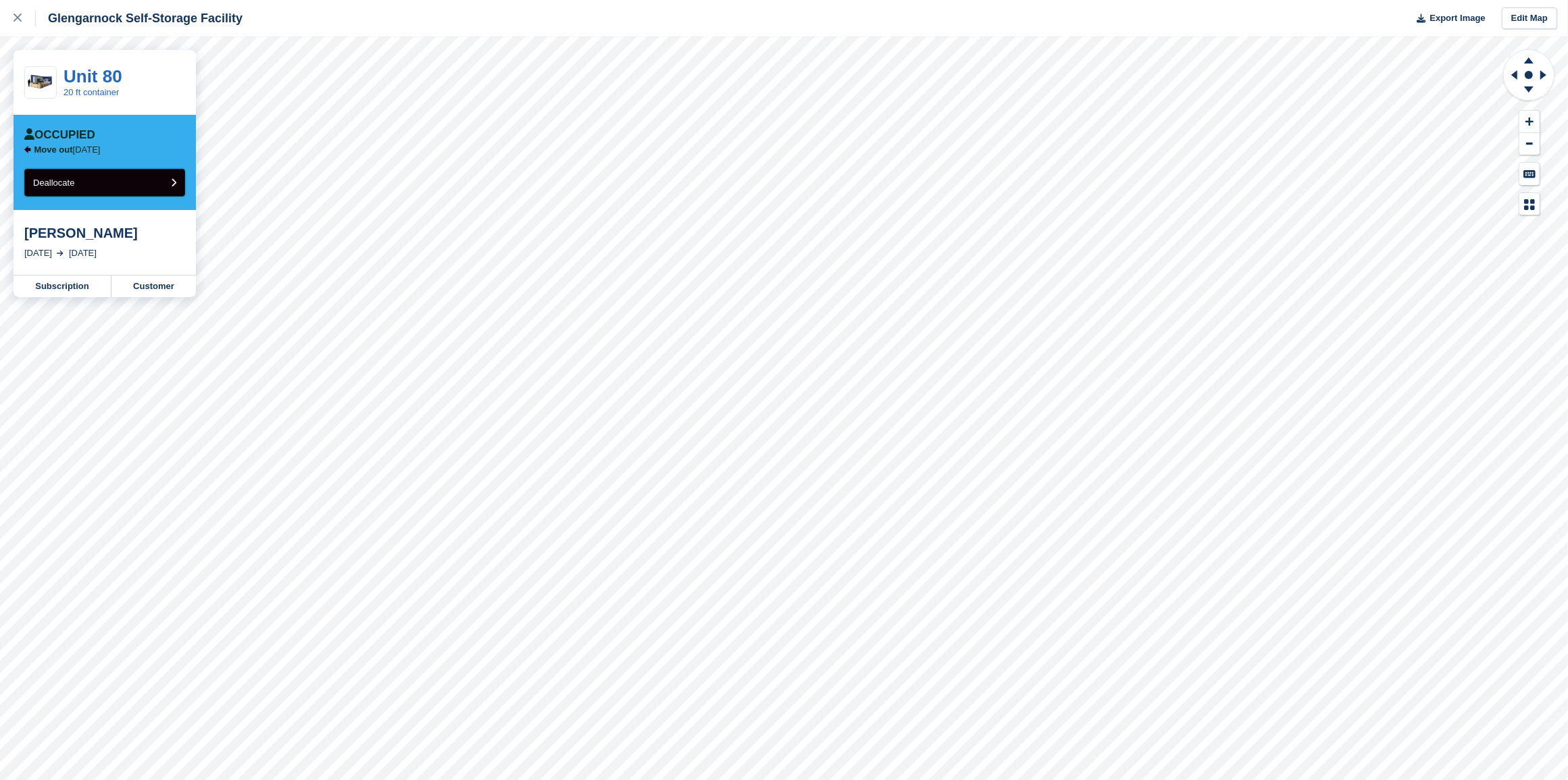
click at [129, 191] on button "Deallocate" at bounding box center [105, 182] width 161 height 28
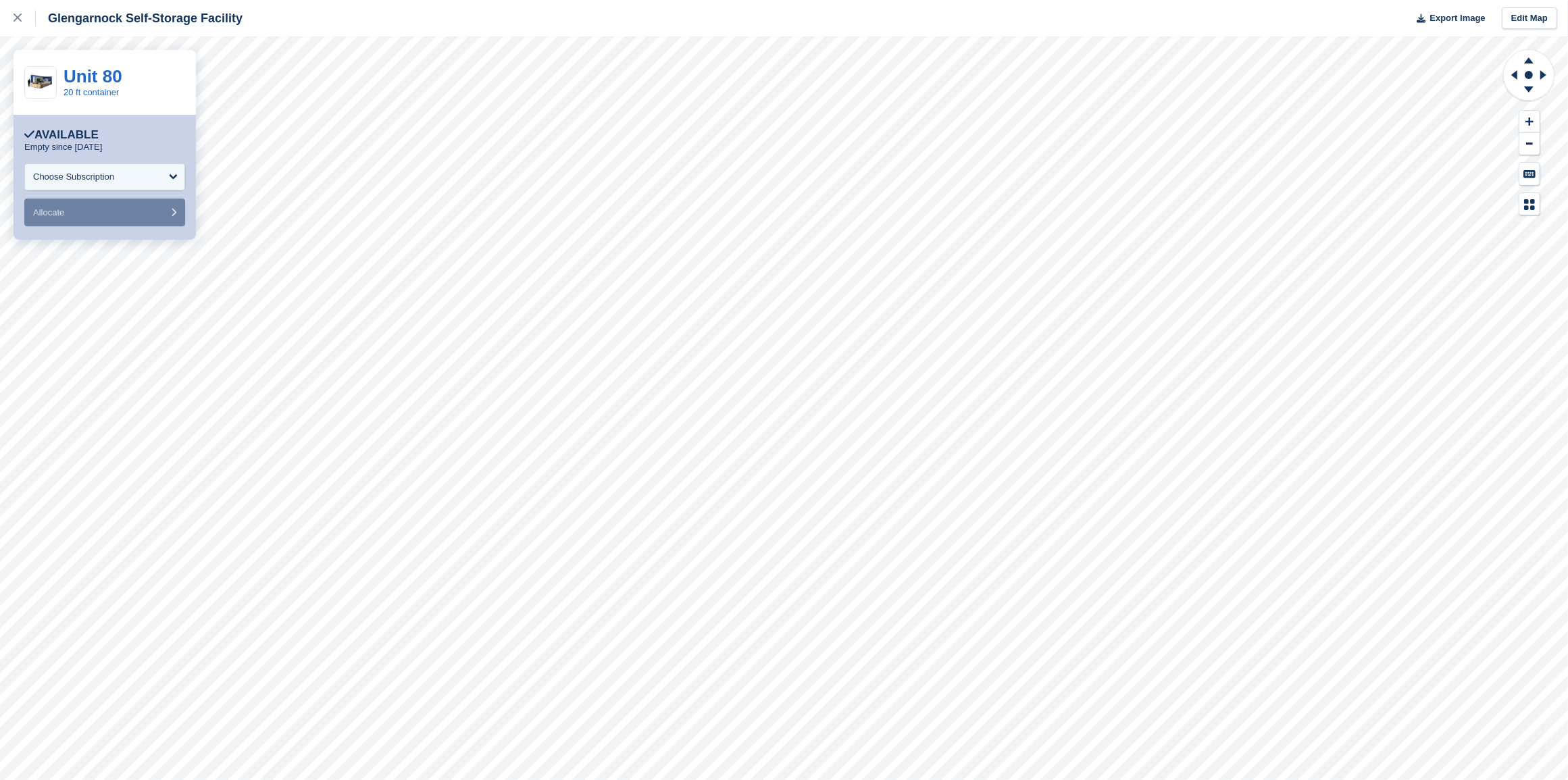
click at [94, 76] on link "Unit 80" at bounding box center [93, 76] width 58 height 20
click at [14, 16] on icon at bounding box center [18, 18] width 8 height 8
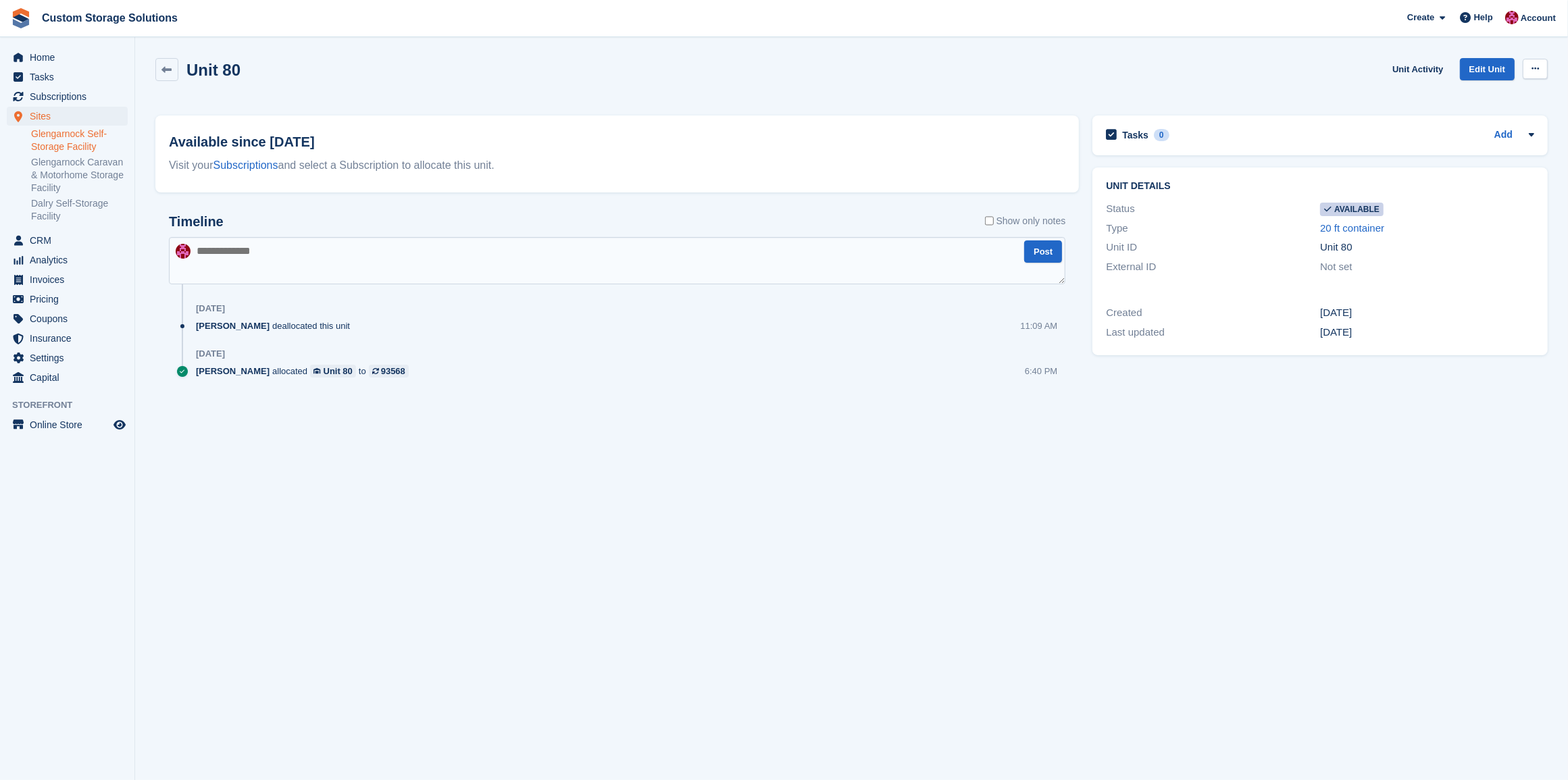
click at [1538, 72] on icon at bounding box center [1536, 68] width 7 height 8
click at [1518, 92] on p "Make unavailable" at bounding box center [1483, 94] width 118 height 18
click at [166, 76] on link at bounding box center [167, 69] width 23 height 23
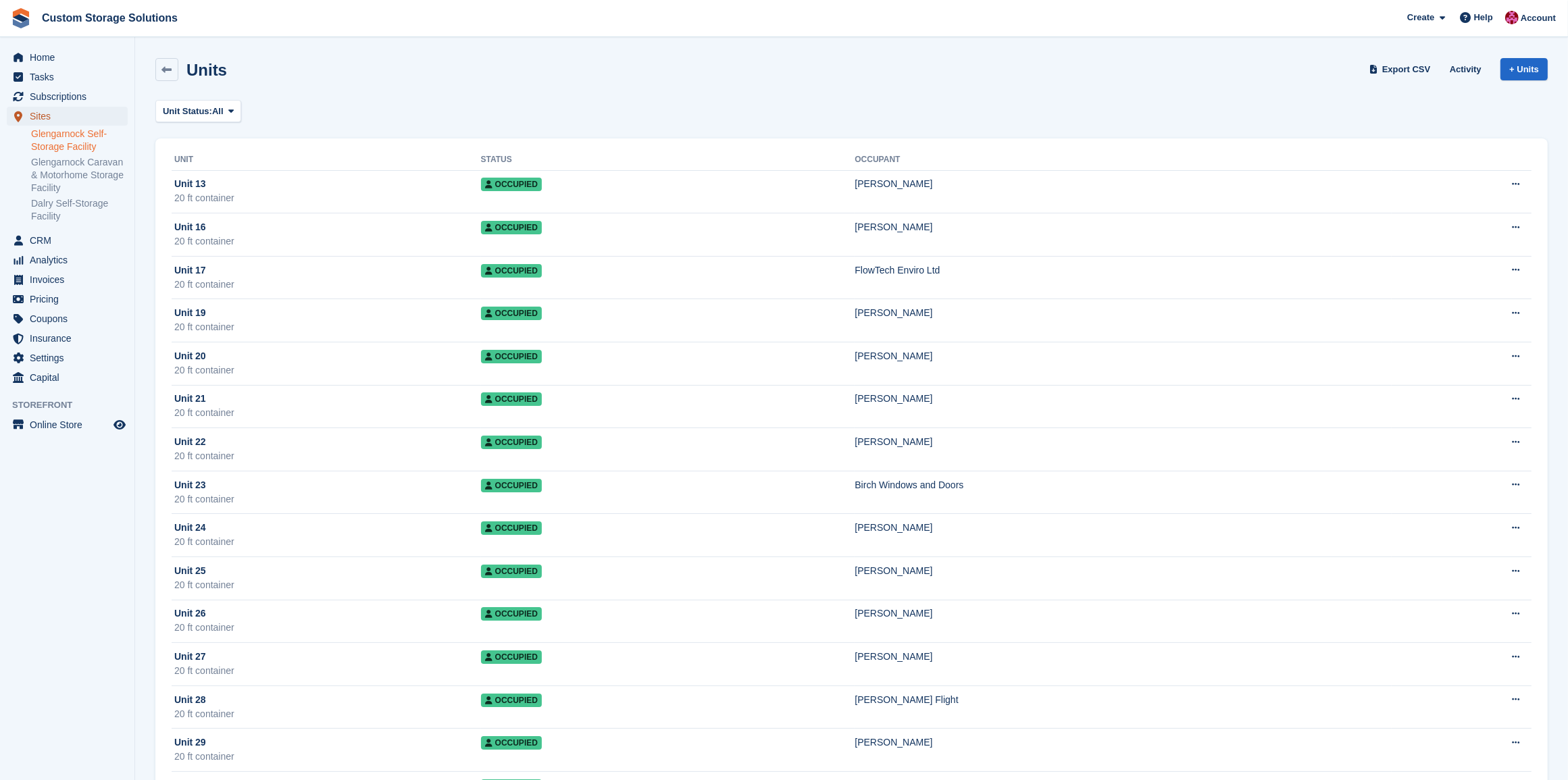
click at [51, 119] on span "Sites" at bounding box center [70, 116] width 82 height 19
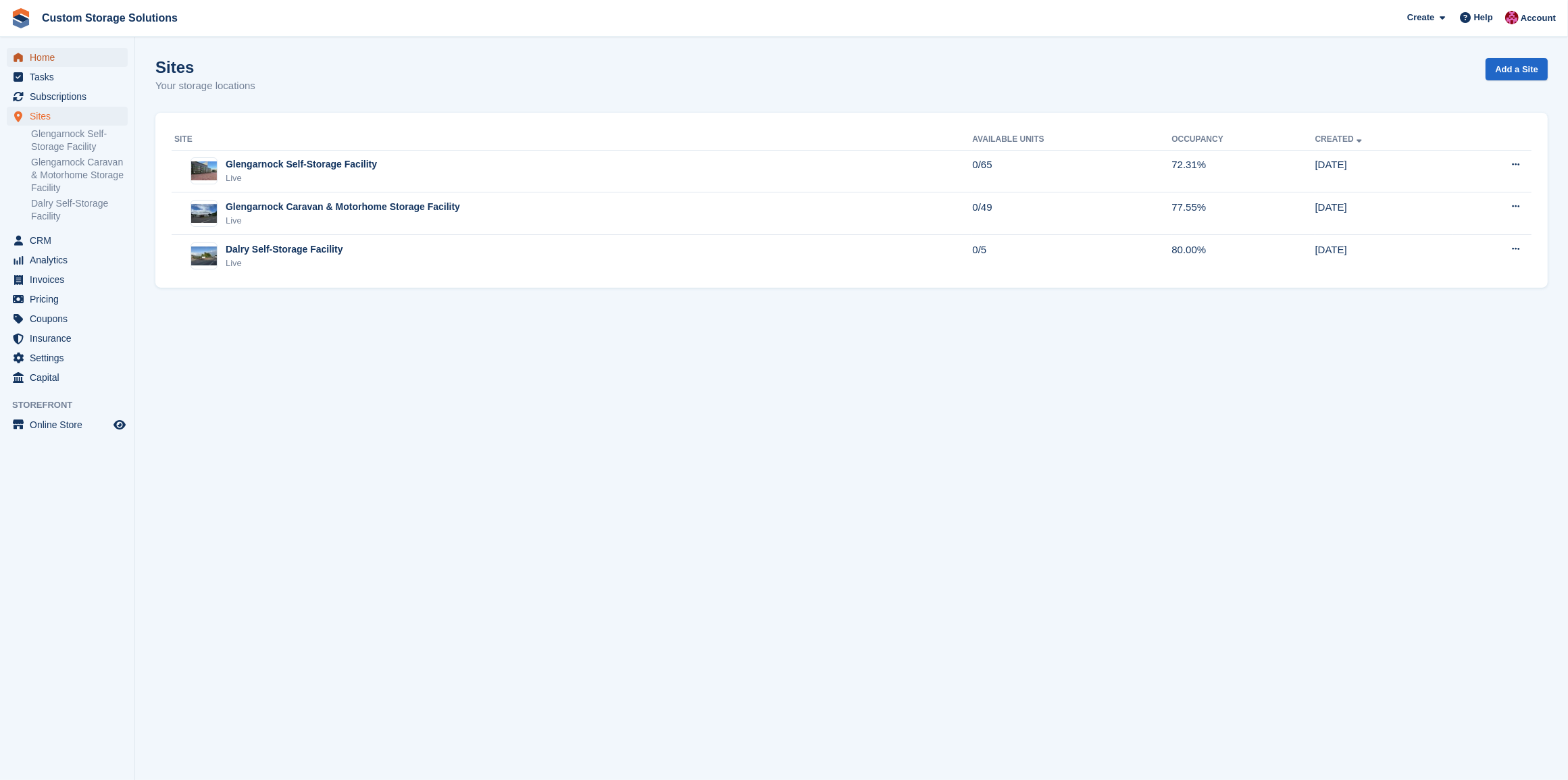
click at [39, 55] on span "Home" at bounding box center [70, 57] width 82 height 19
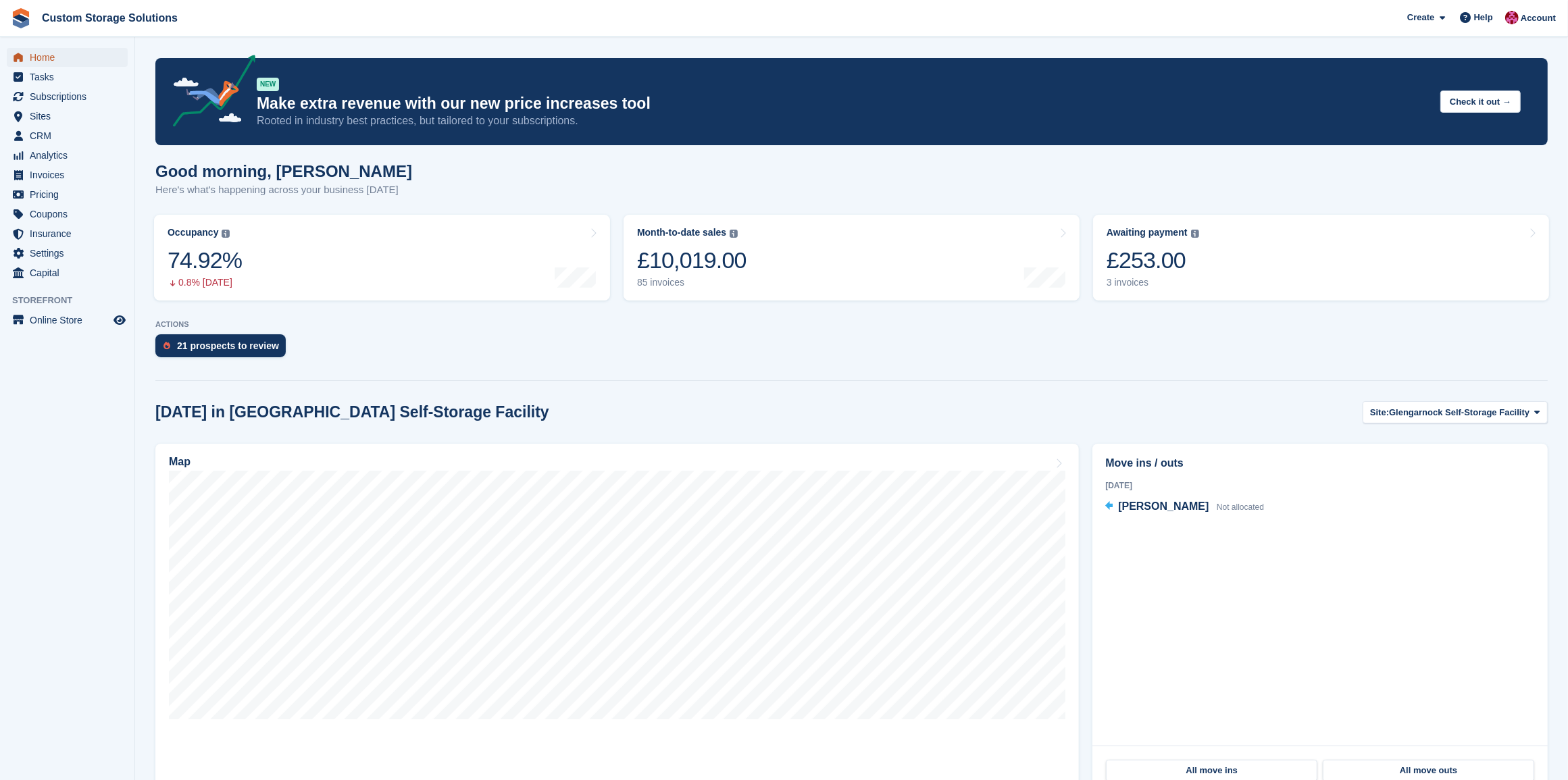
click at [51, 64] on span "Home" at bounding box center [70, 57] width 82 height 19
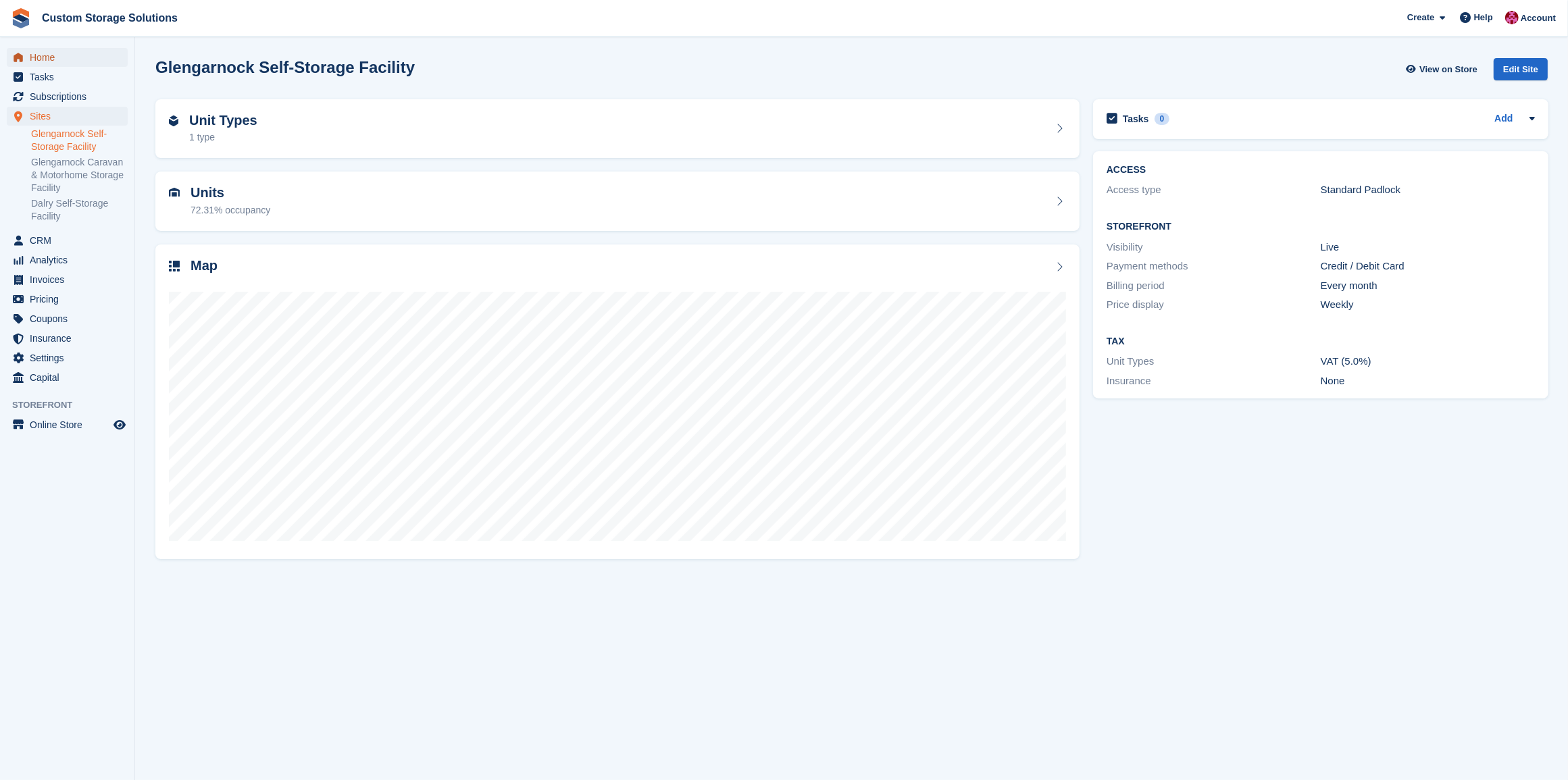
click at [63, 61] on span "Home" at bounding box center [70, 57] width 82 height 19
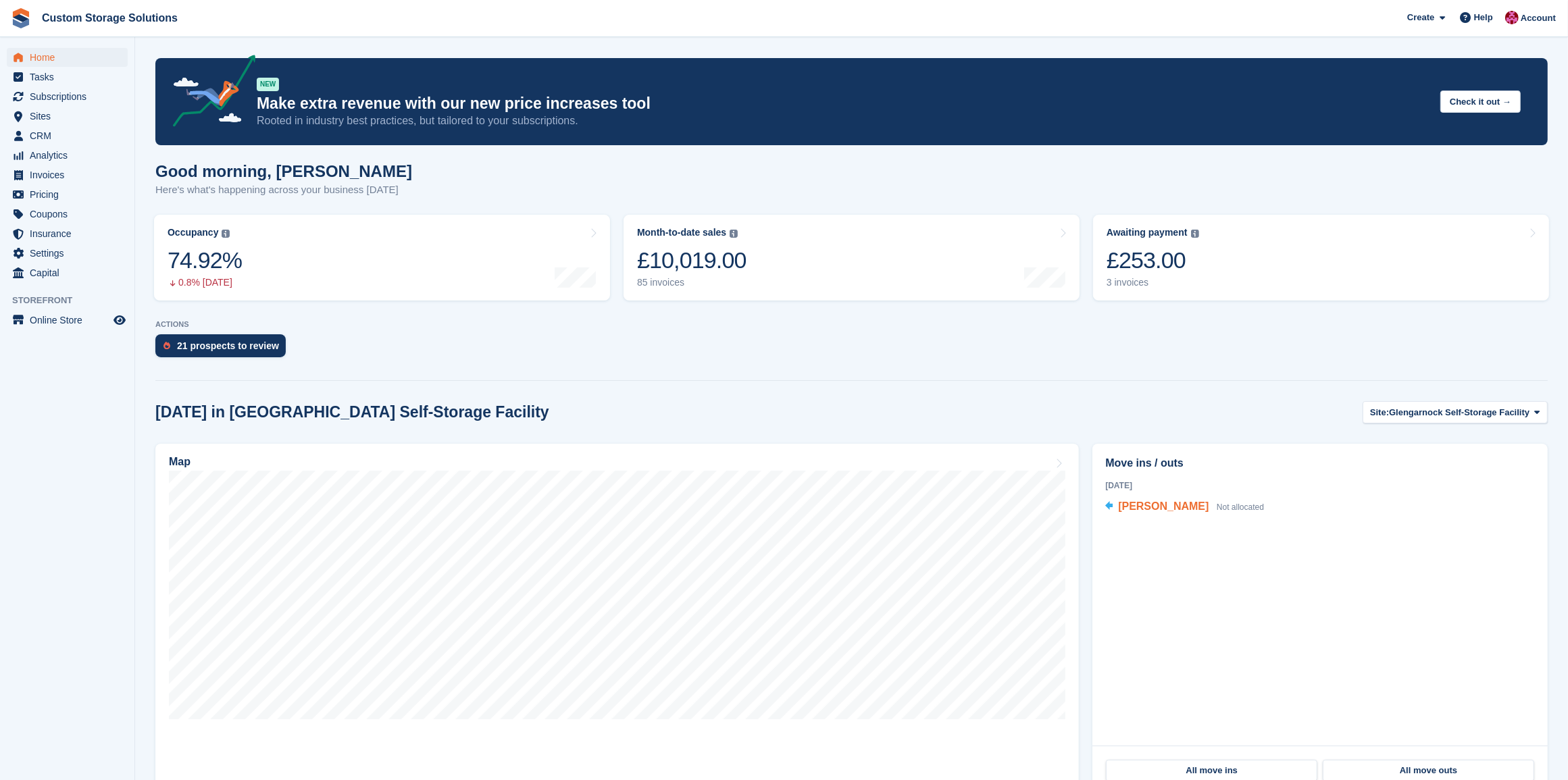
scroll to position [169, 0]
